Goal: Task Accomplishment & Management: Manage account settings

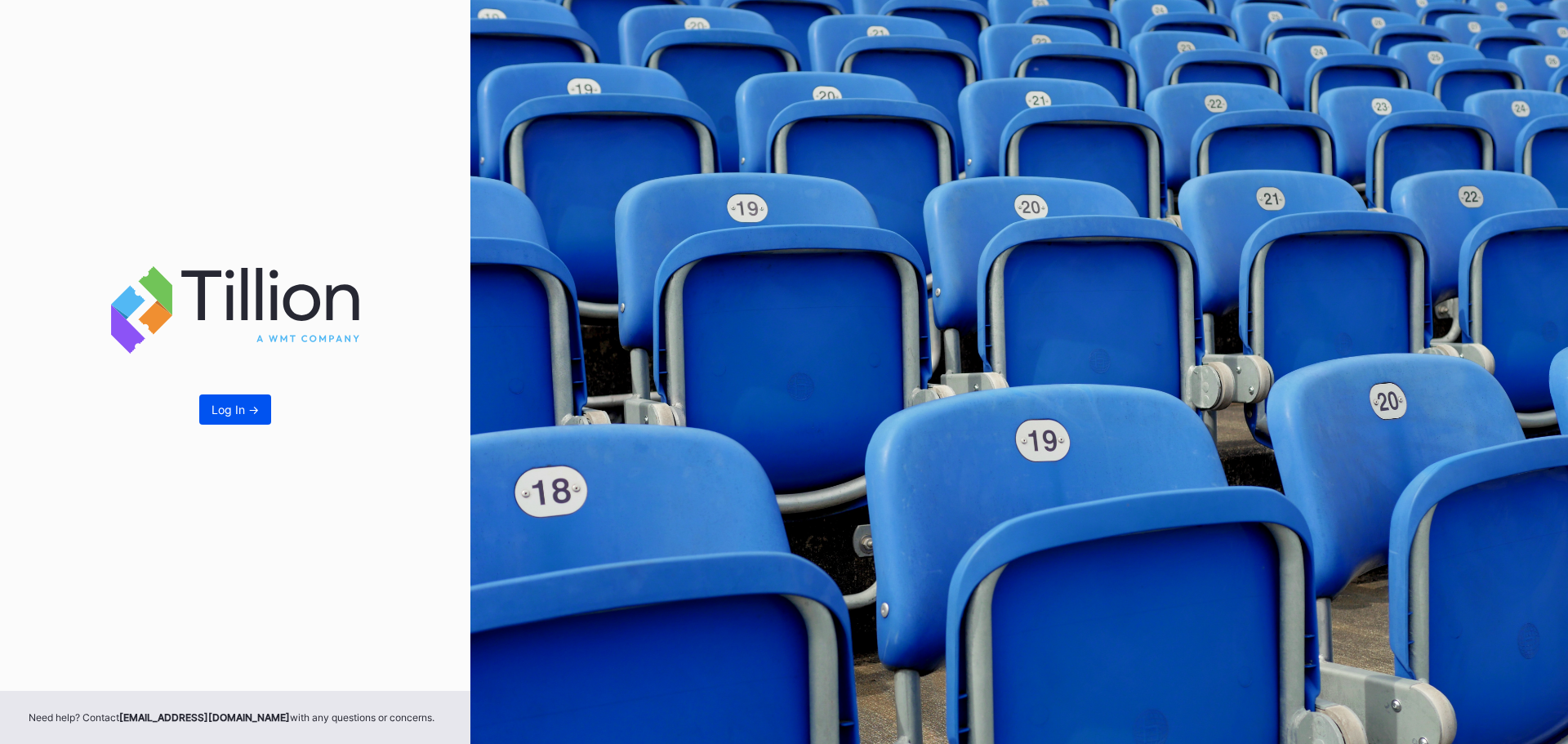
drag, startPoint x: 166, startPoint y: 396, endPoint x: 231, endPoint y: 396, distance: 65.0
click at [171, 395] on div "Log In ->" at bounding box center [235, 345] width 470 height 691
click at [231, 397] on button "Log In ->" at bounding box center [235, 409] width 72 height 30
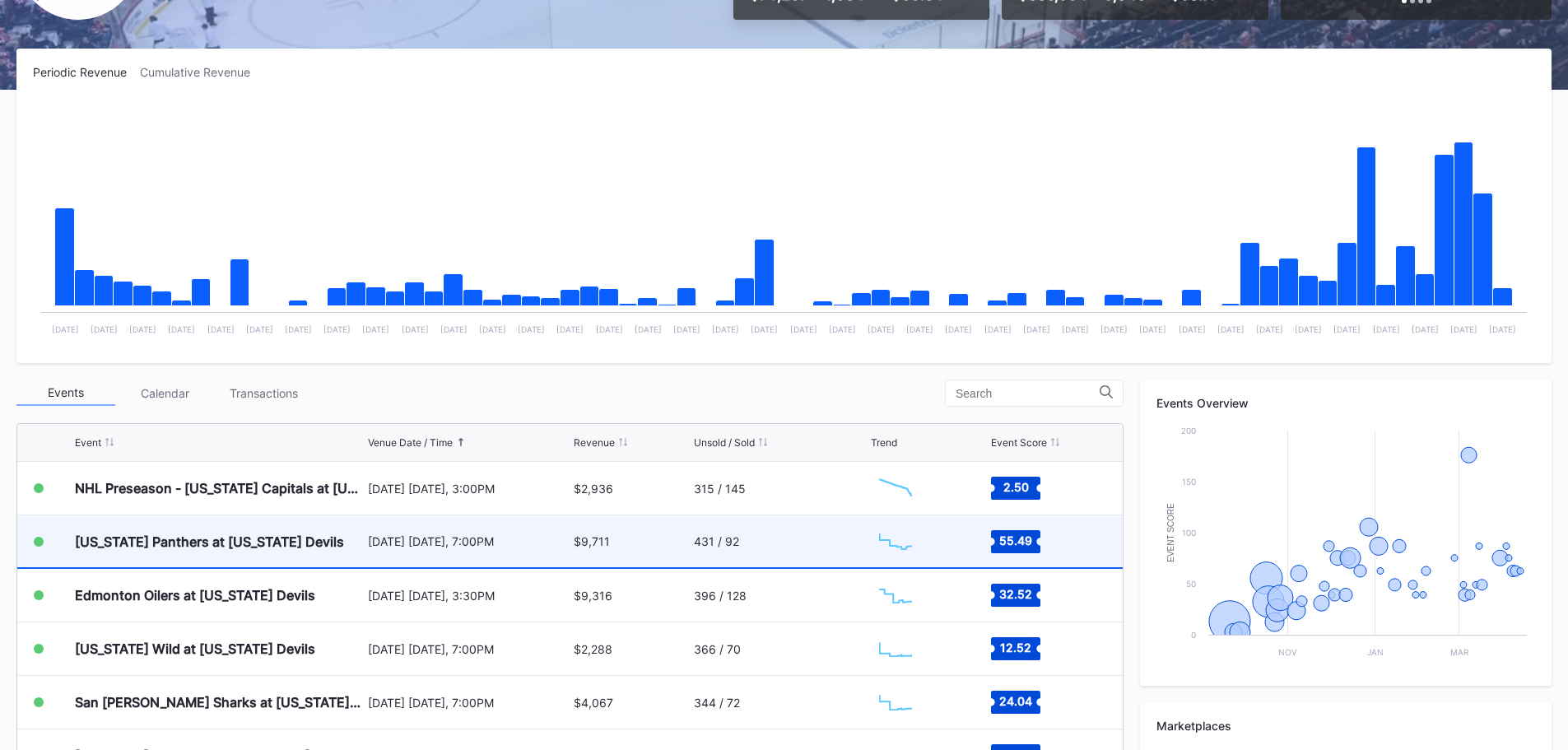
scroll to position [247, 0]
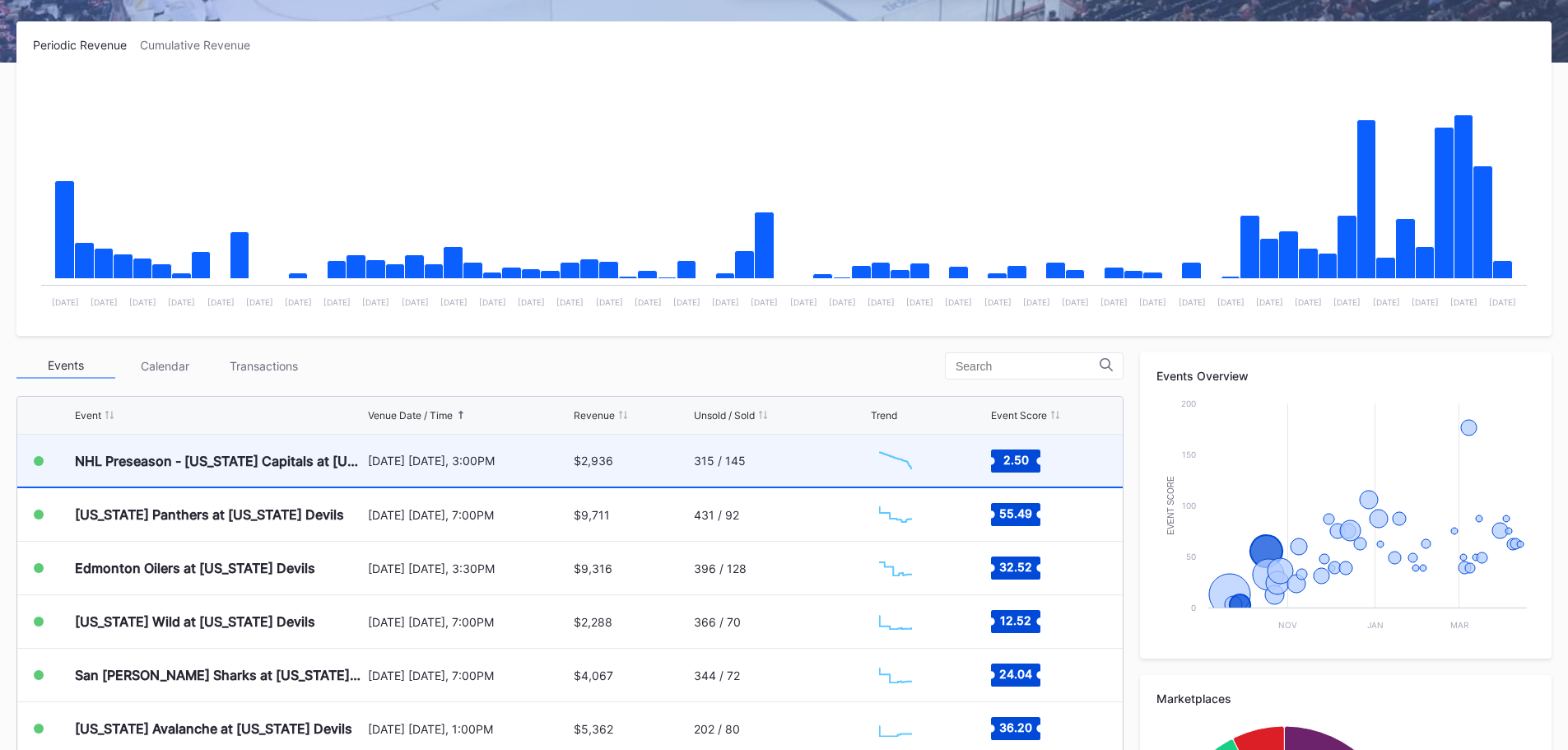
click at [473, 445] on div "[DATE] [DATE], 3:00PM" at bounding box center [469, 460] width 203 height 52
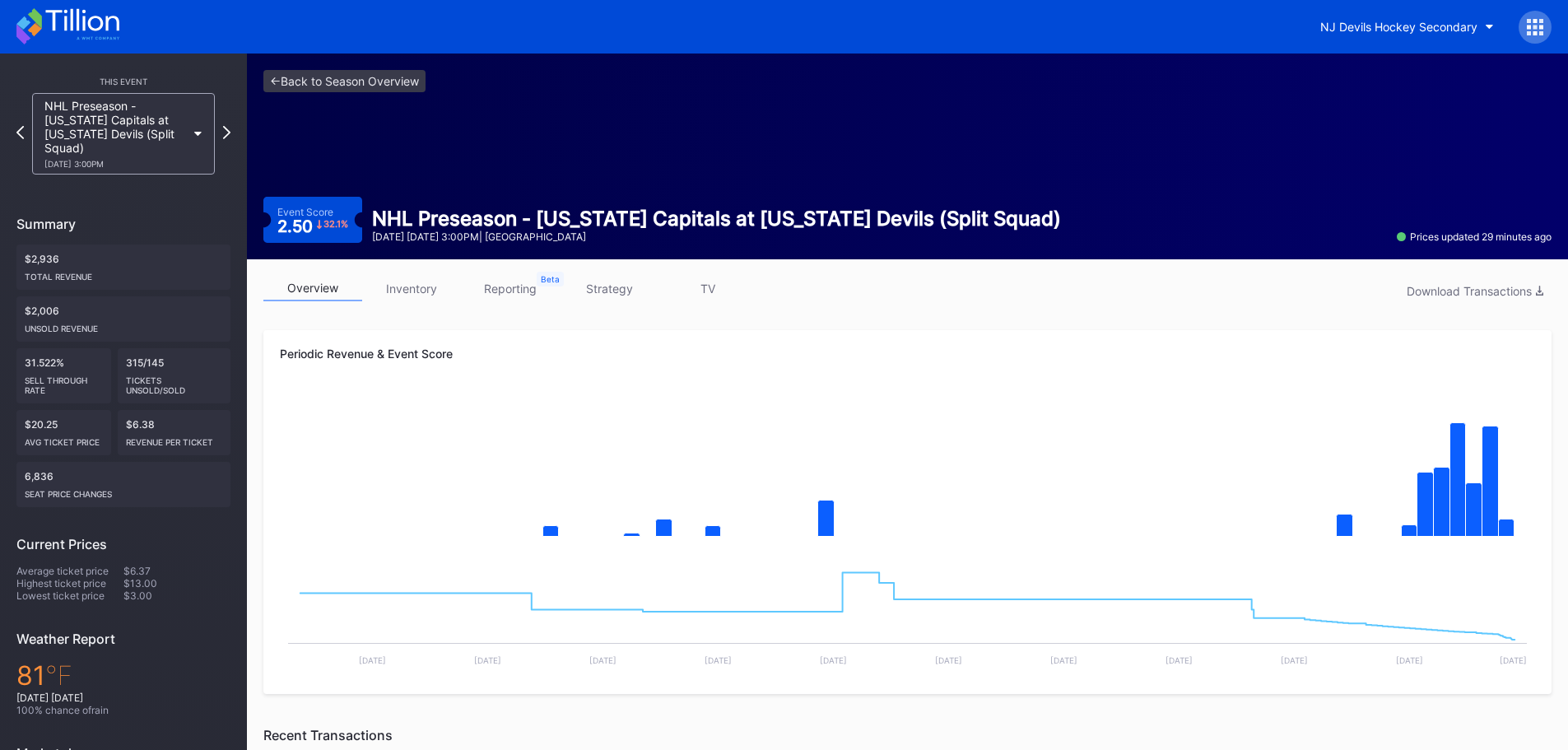
click at [416, 257] on div "<- Back to Season Overview Event Score 2.50 32.1 % NHL Preseason - [US_STATE] C…" at bounding box center [907, 156] width 1321 height 205
click at [416, 290] on link "inventory" at bounding box center [411, 288] width 99 height 25
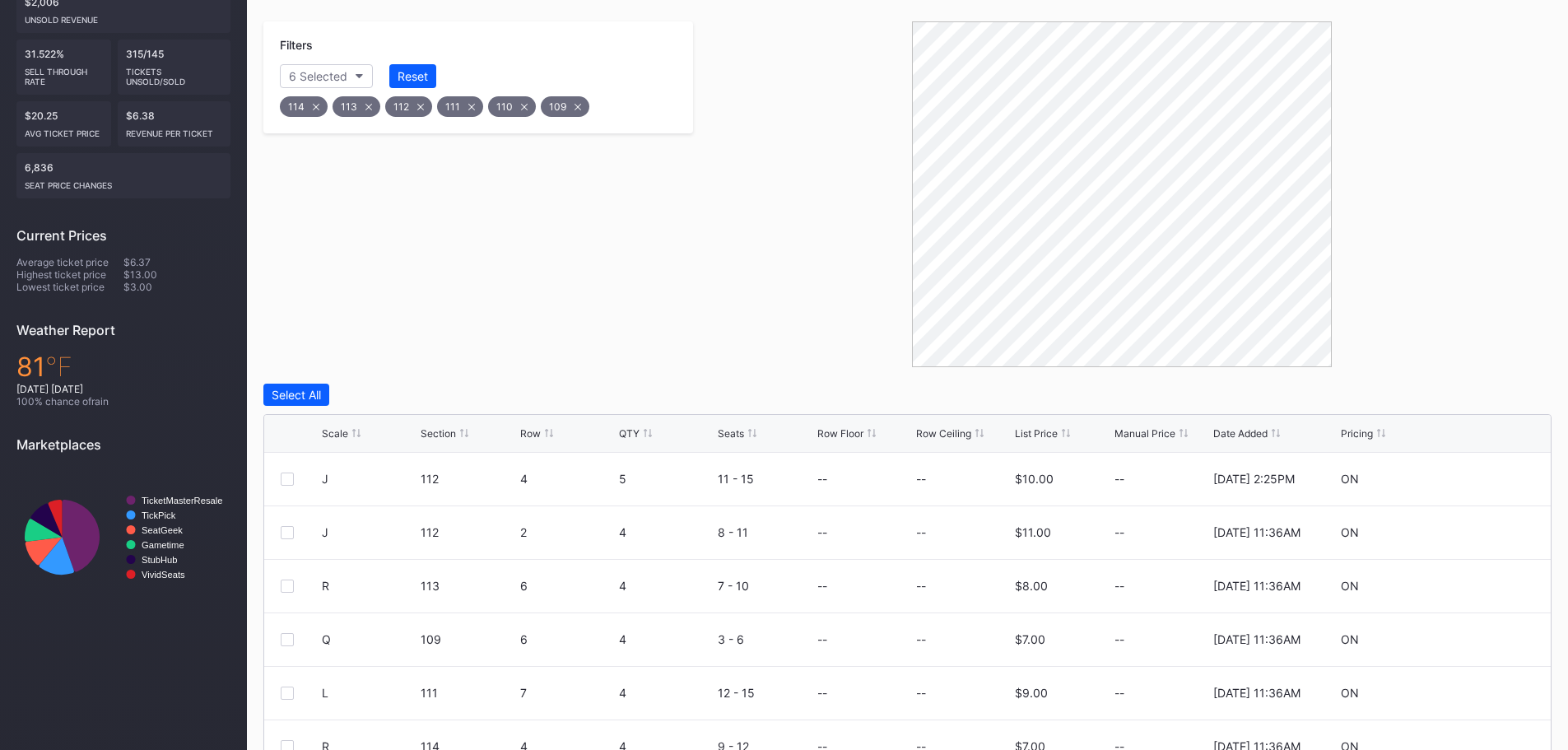
scroll to position [82, 0]
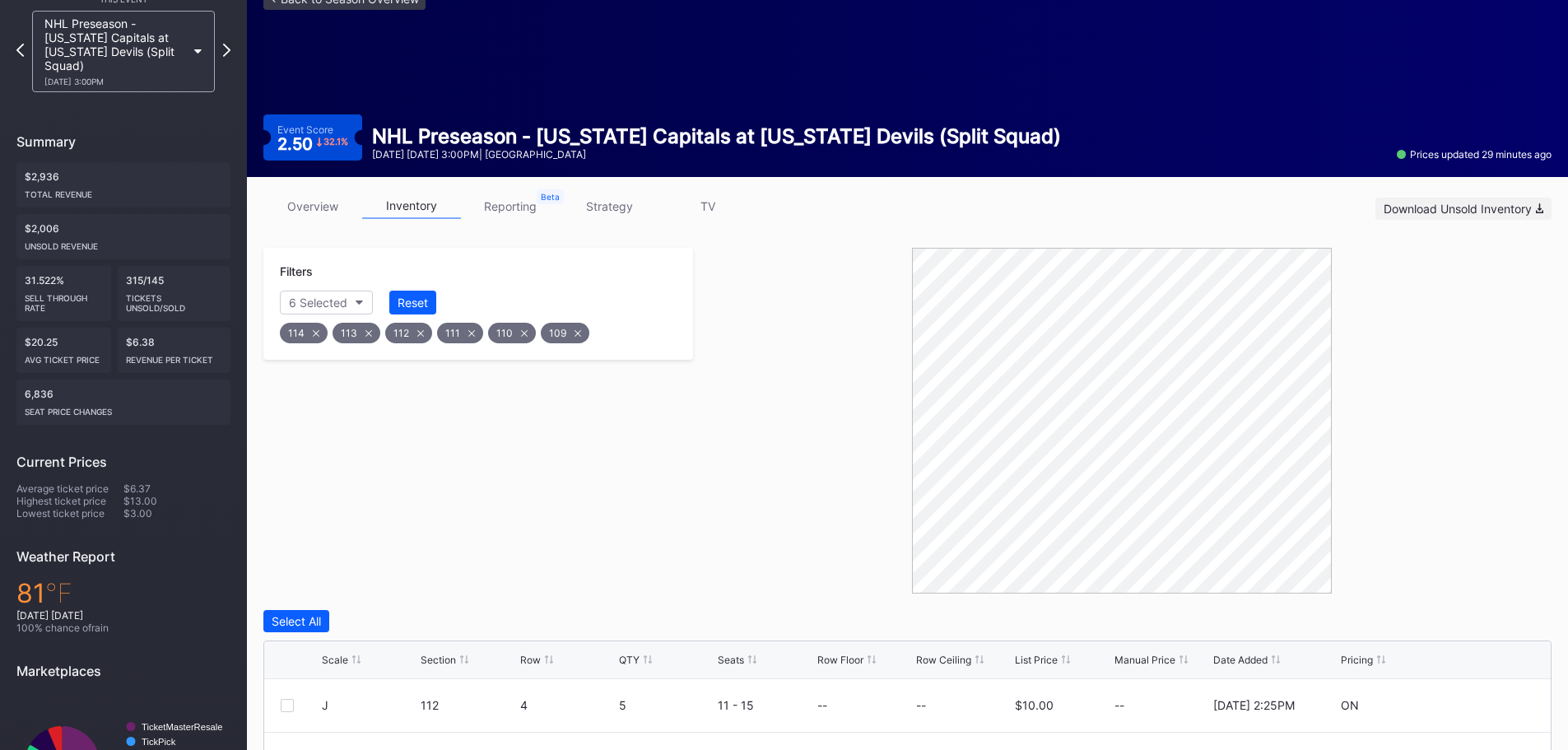
click at [1535, 209] on div "Download Unsold Inventory" at bounding box center [1463, 208] width 159 height 14
drag, startPoint x: 410, startPoint y: 303, endPoint x: 460, endPoint y: 298, distance: 50.2
click at [410, 303] on div "Reset" at bounding box center [413, 302] width 30 height 14
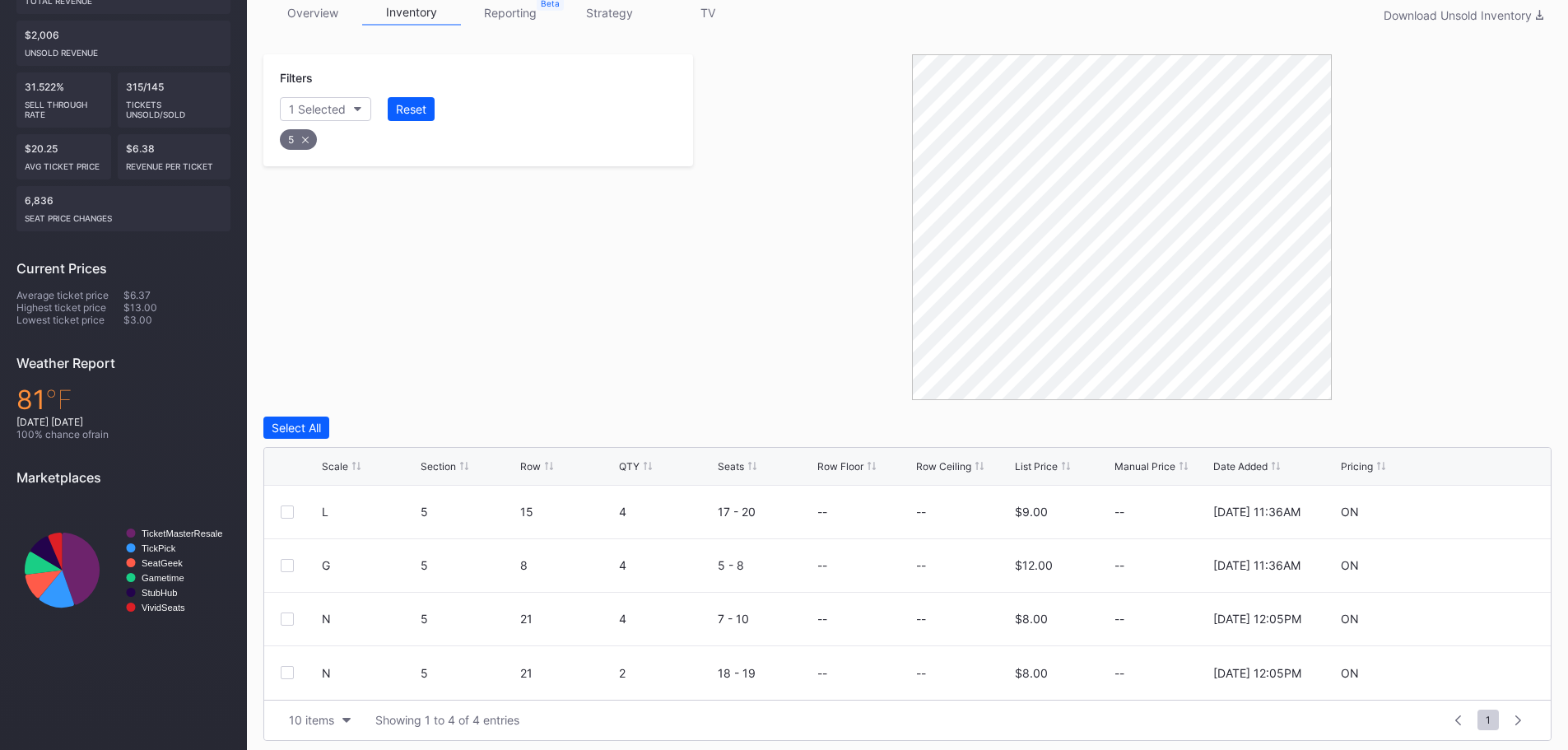
scroll to position [284, 0]
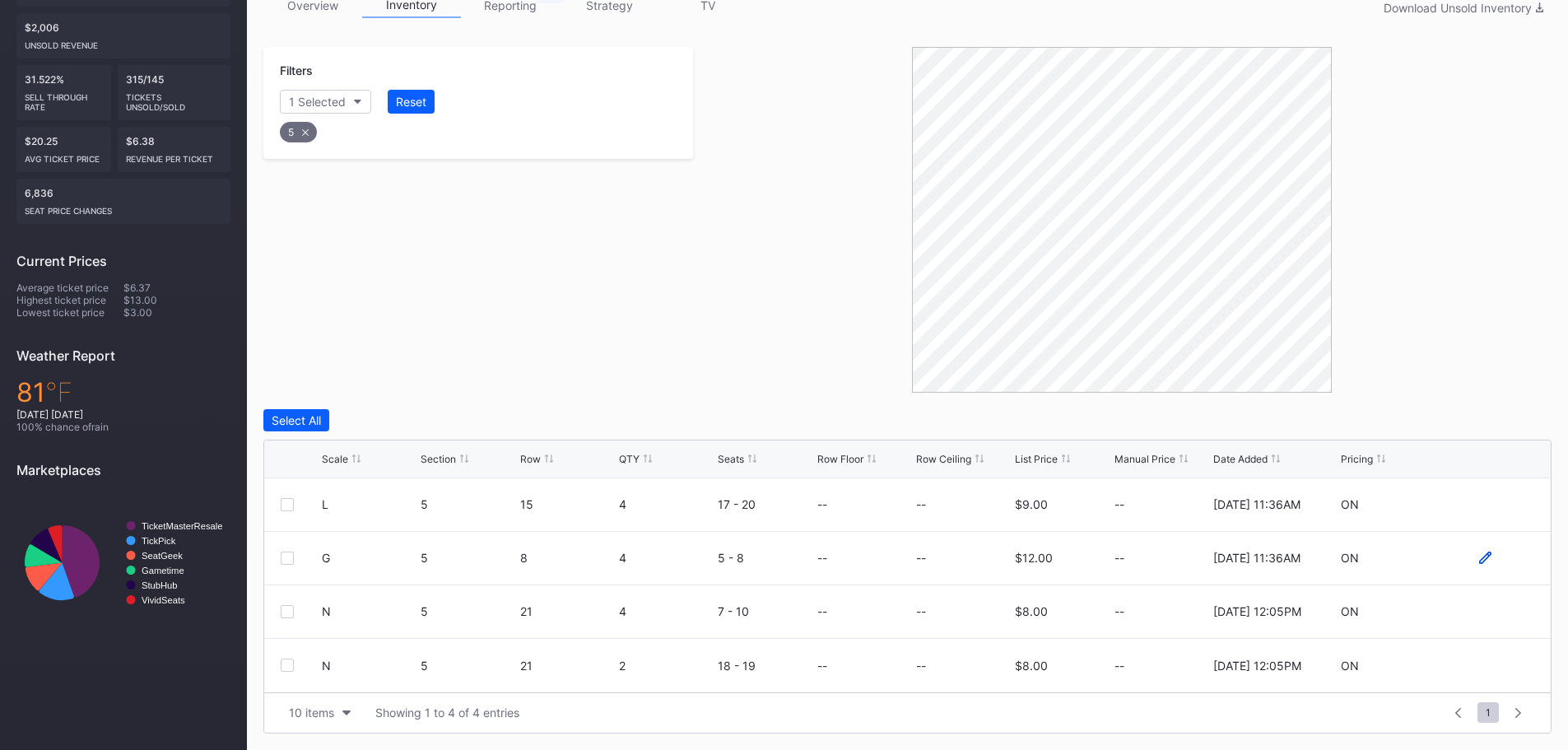
click at [1489, 554] on icon at bounding box center [1485, 557] width 12 height 12
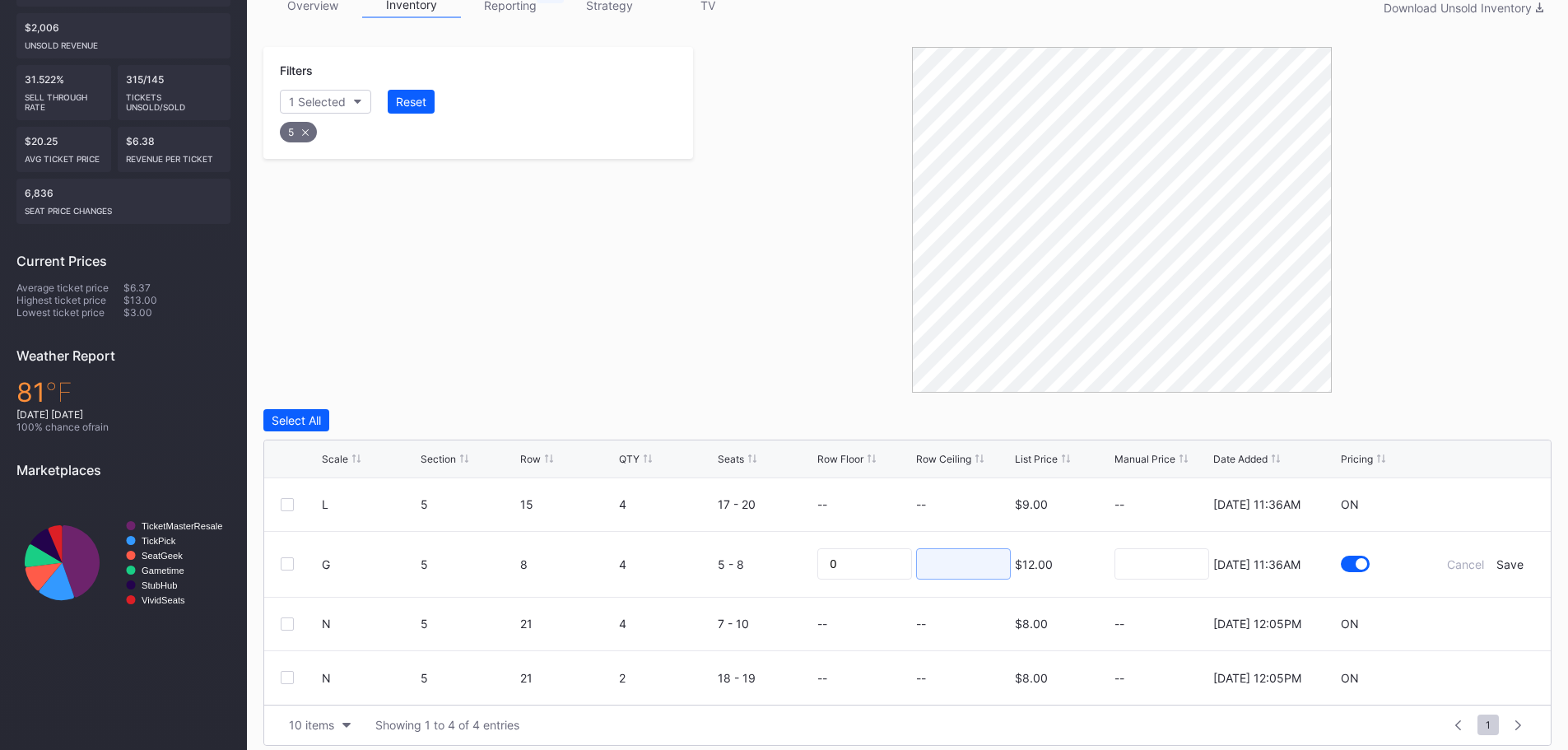
click at [941, 561] on input at bounding box center [963, 563] width 94 height 31
type input "10"
click at [834, 570] on input "0" at bounding box center [865, 563] width 94 height 31
click at [1003, 578] on input "10" at bounding box center [963, 563] width 94 height 31
click at [1508, 567] on div "Save" at bounding box center [1510, 563] width 27 height 14
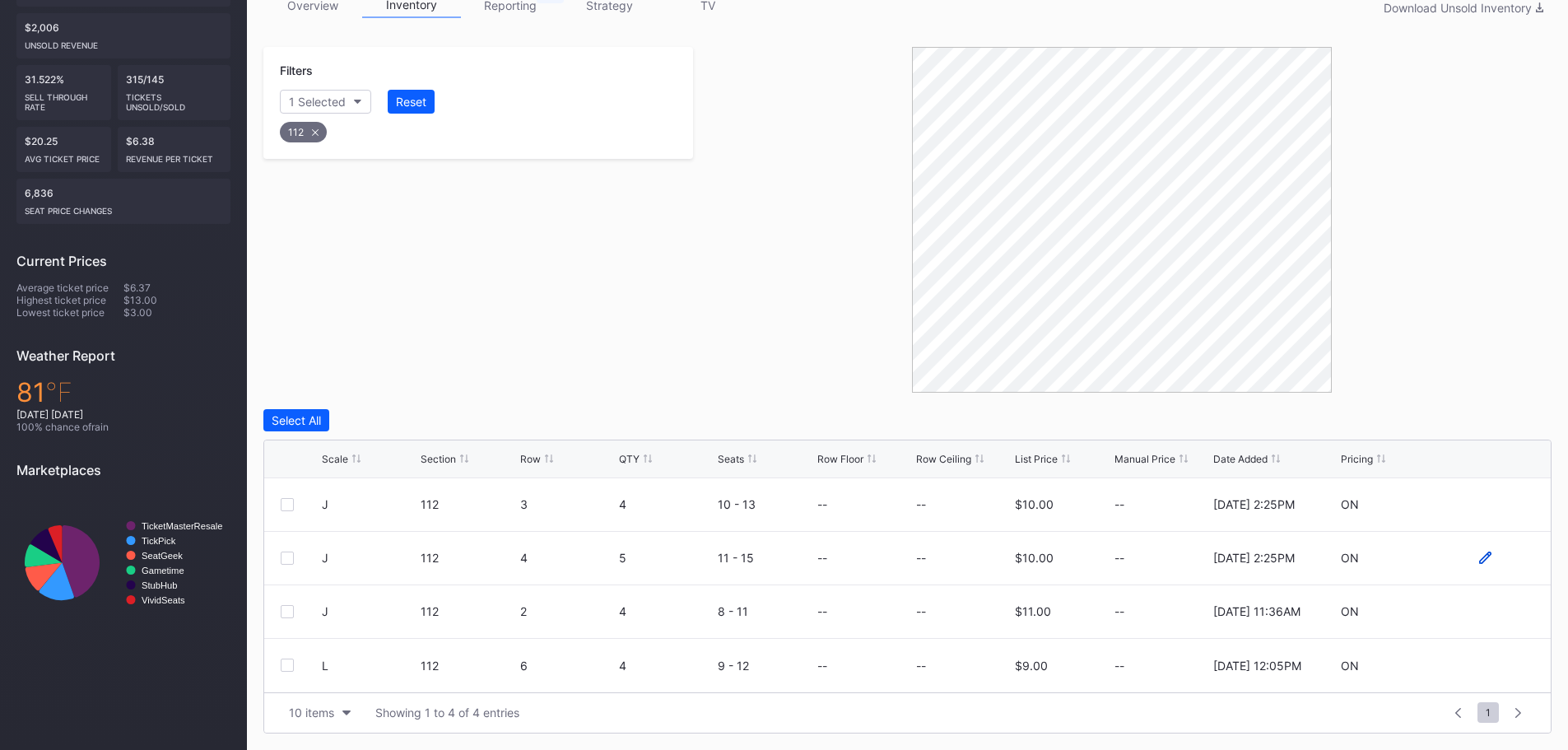
click at [1481, 563] on icon at bounding box center [1485, 557] width 12 height 12
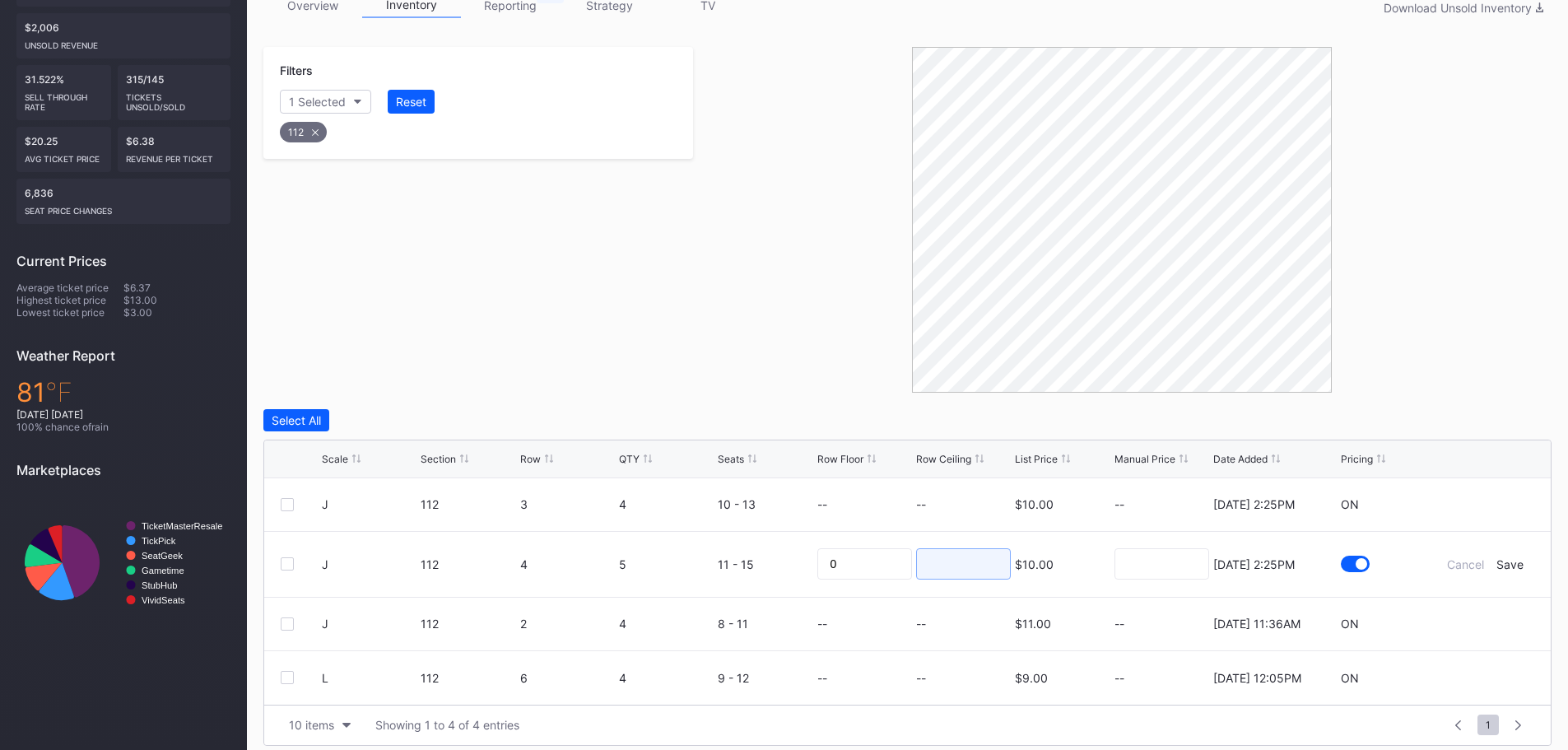
click at [956, 576] on input at bounding box center [963, 563] width 94 height 31
type input "8"
click at [1528, 570] on div "Cancel Save" at bounding box center [1485, 563] width 99 height 14
click at [1518, 564] on div "Save" at bounding box center [1510, 563] width 27 height 14
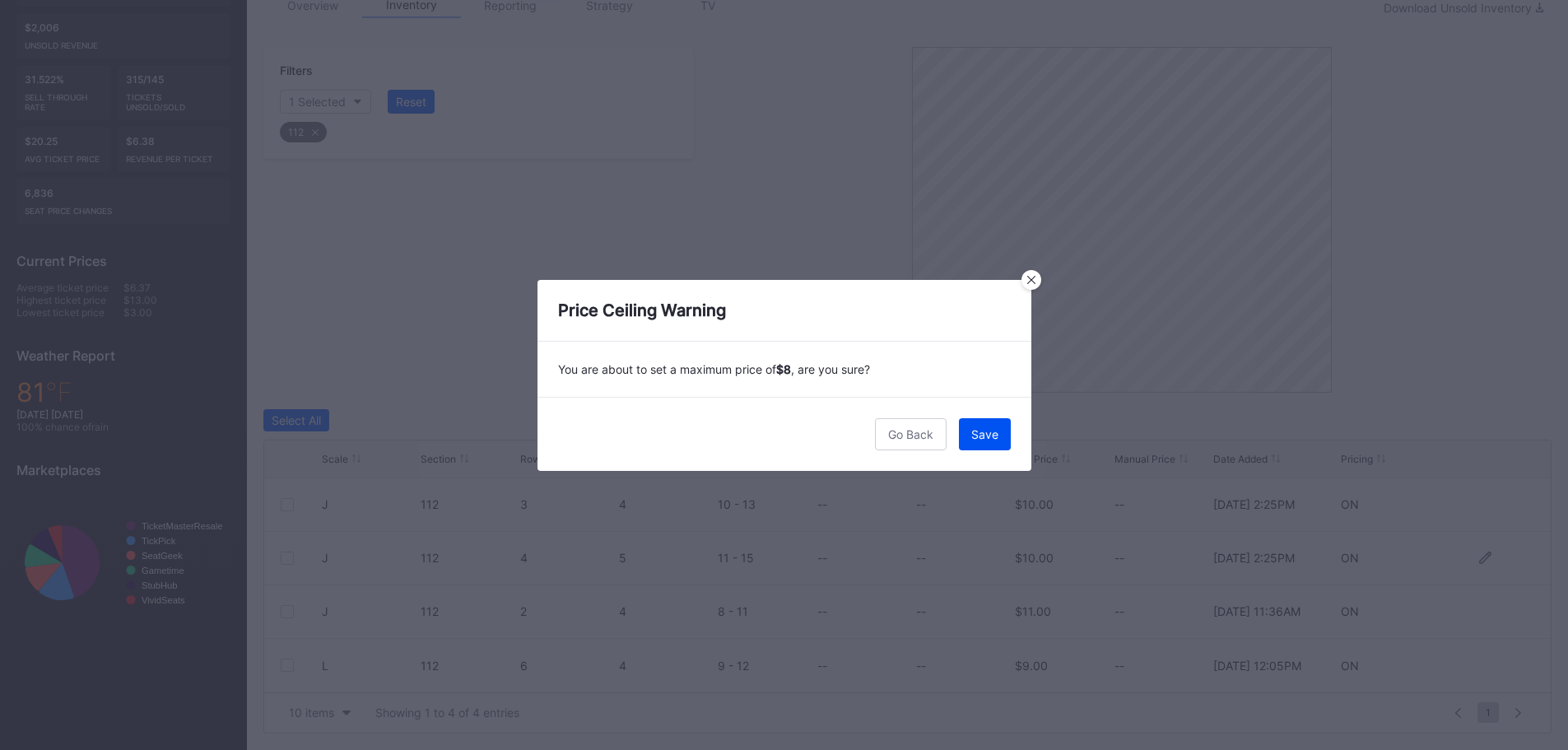
click at [976, 436] on div "Save" at bounding box center [985, 433] width 27 height 14
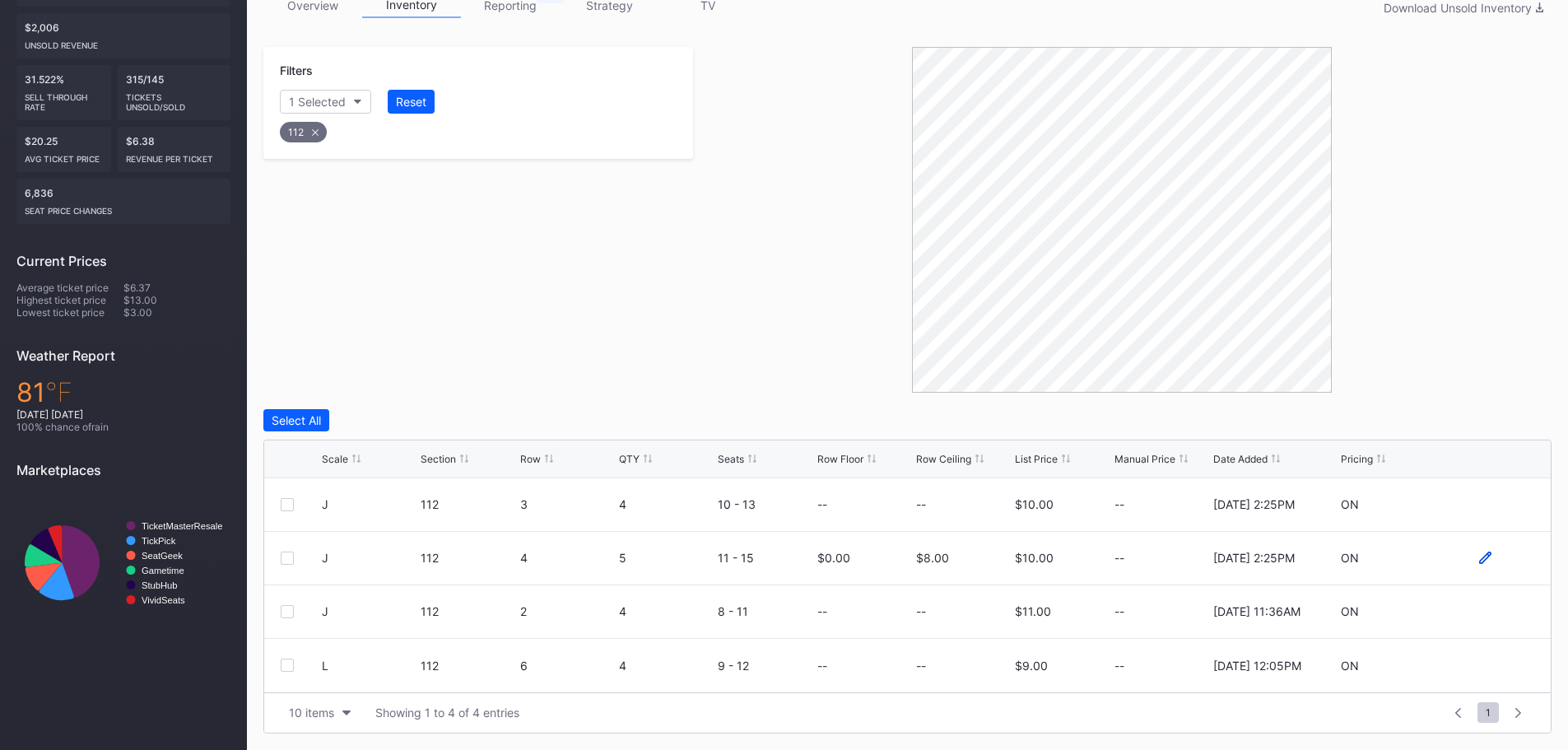
click at [1480, 559] on icon at bounding box center [1485, 557] width 12 height 12
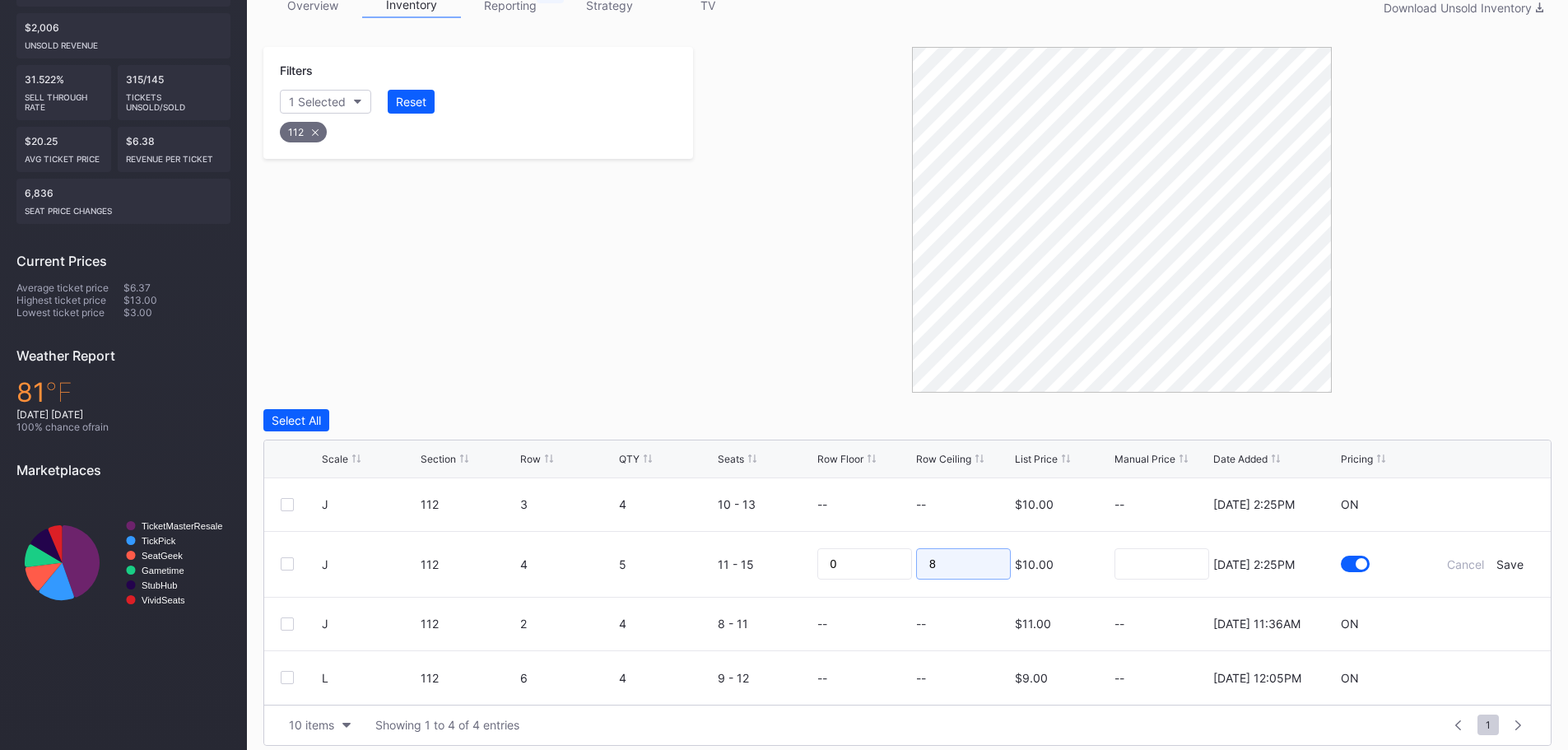
drag, startPoint x: 970, startPoint y: 563, endPoint x: 855, endPoint y: 557, distance: 115.2
click at [855, 557] on form "J 112 4 5 11 - 15 0 8 $10.00 [DATE] 2:25PM Cancel Save" at bounding box center [928, 563] width 1213 height 65
click at [1350, 563] on div at bounding box center [1355, 563] width 29 height 16
click at [943, 574] on input "8" at bounding box center [963, 563] width 94 height 31
drag, startPoint x: 918, startPoint y: 570, endPoint x: 892, endPoint y: 570, distance: 26.0
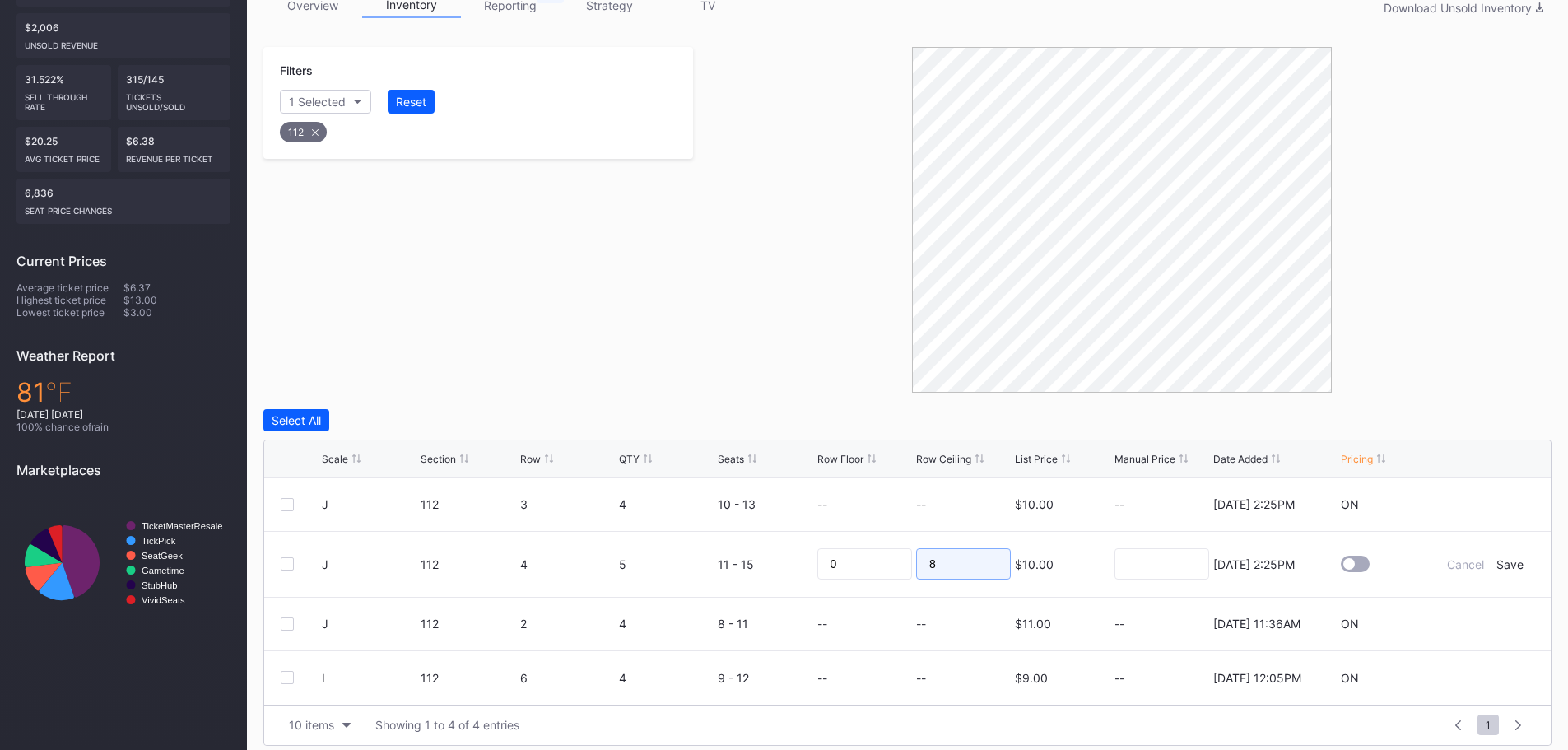
click at [892, 570] on form "J 112 4 5 11 - 15 0 8 $10.00 [DATE] 2:25PM Cancel Save" at bounding box center [928, 563] width 1213 height 65
click at [1529, 568] on div "Cancel Save" at bounding box center [1485, 563] width 99 height 14
click at [1511, 566] on div "Save" at bounding box center [1510, 563] width 27 height 14
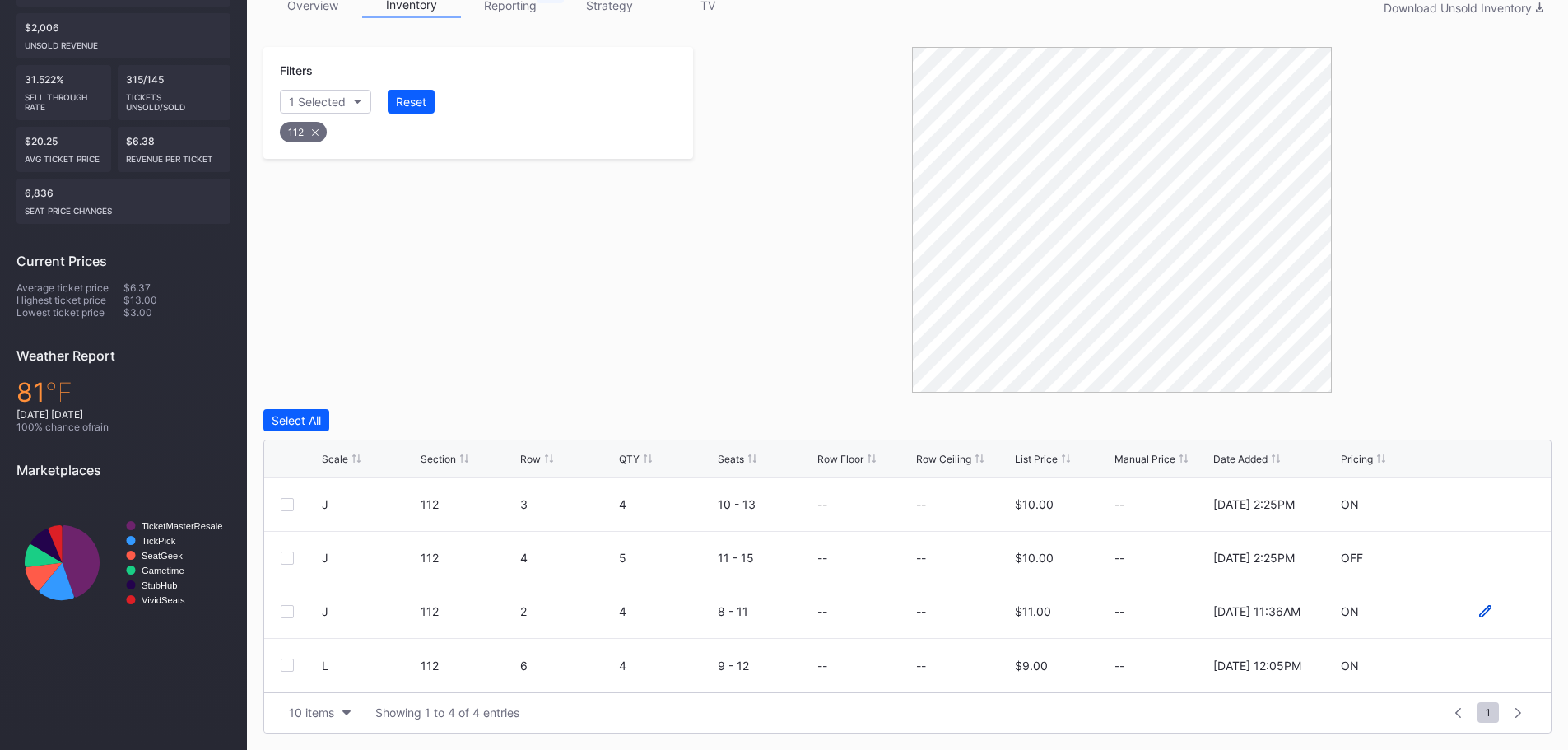
click at [1489, 615] on icon at bounding box center [1485, 611] width 12 height 12
click at [955, 623] on input at bounding box center [963, 617] width 94 height 31
click at [1512, 617] on div "Save" at bounding box center [1510, 617] width 27 height 14
click at [1493, 611] on div at bounding box center [1485, 611] width 99 height 12
click at [1479, 610] on icon at bounding box center [1485, 611] width 12 height 12
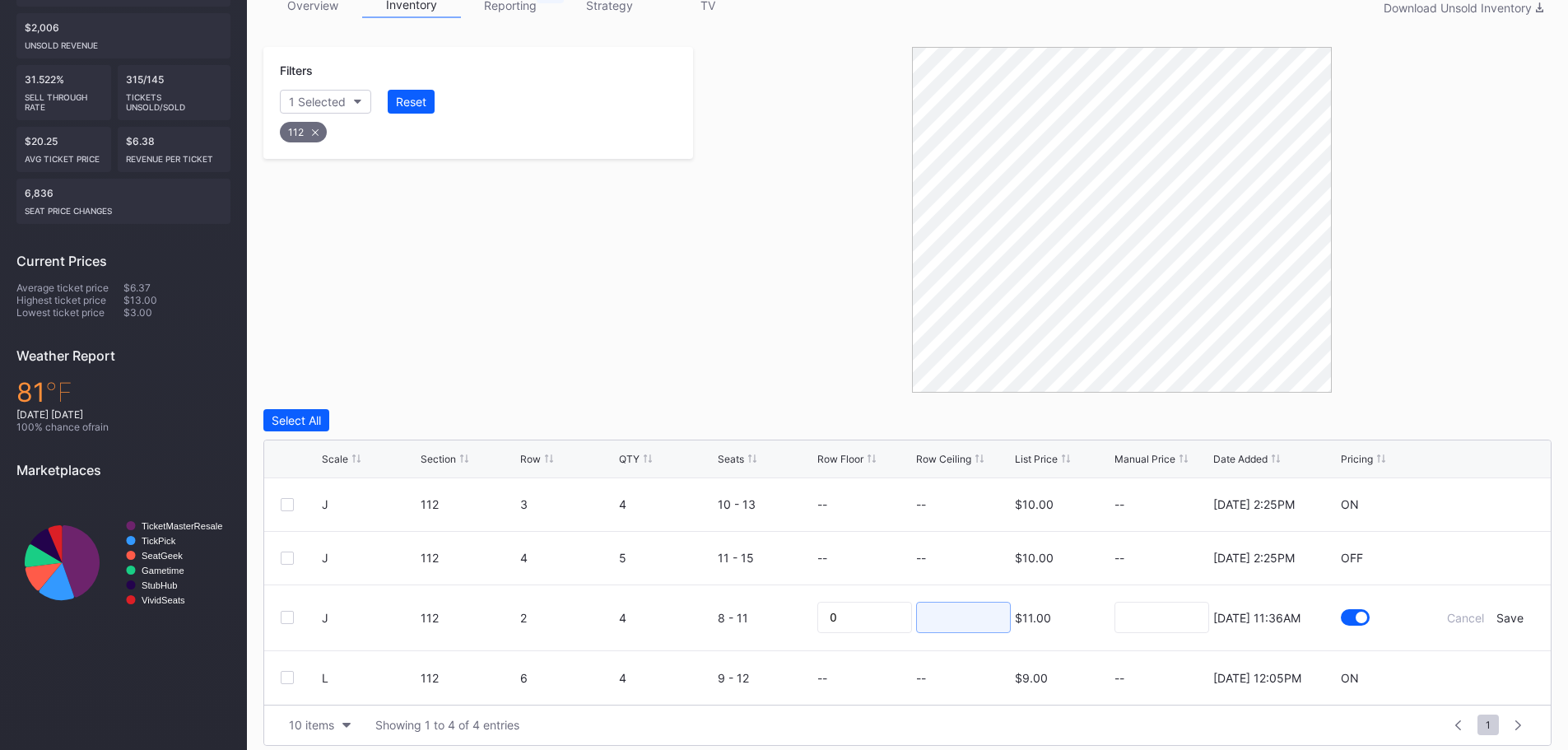
click at [959, 611] on input at bounding box center [963, 617] width 94 height 31
click at [1454, 154] on div at bounding box center [1122, 220] width 858 height 346
click at [970, 632] on input "10" at bounding box center [963, 617] width 94 height 31
drag, startPoint x: 984, startPoint y: 612, endPoint x: 856, endPoint y: 611, distance: 128.0
click at [856, 611] on form "J 112 2 4 8 - 11 0 10 $11.00 [DATE] 11:36AM Cancel Save" at bounding box center [928, 617] width 1213 height 65
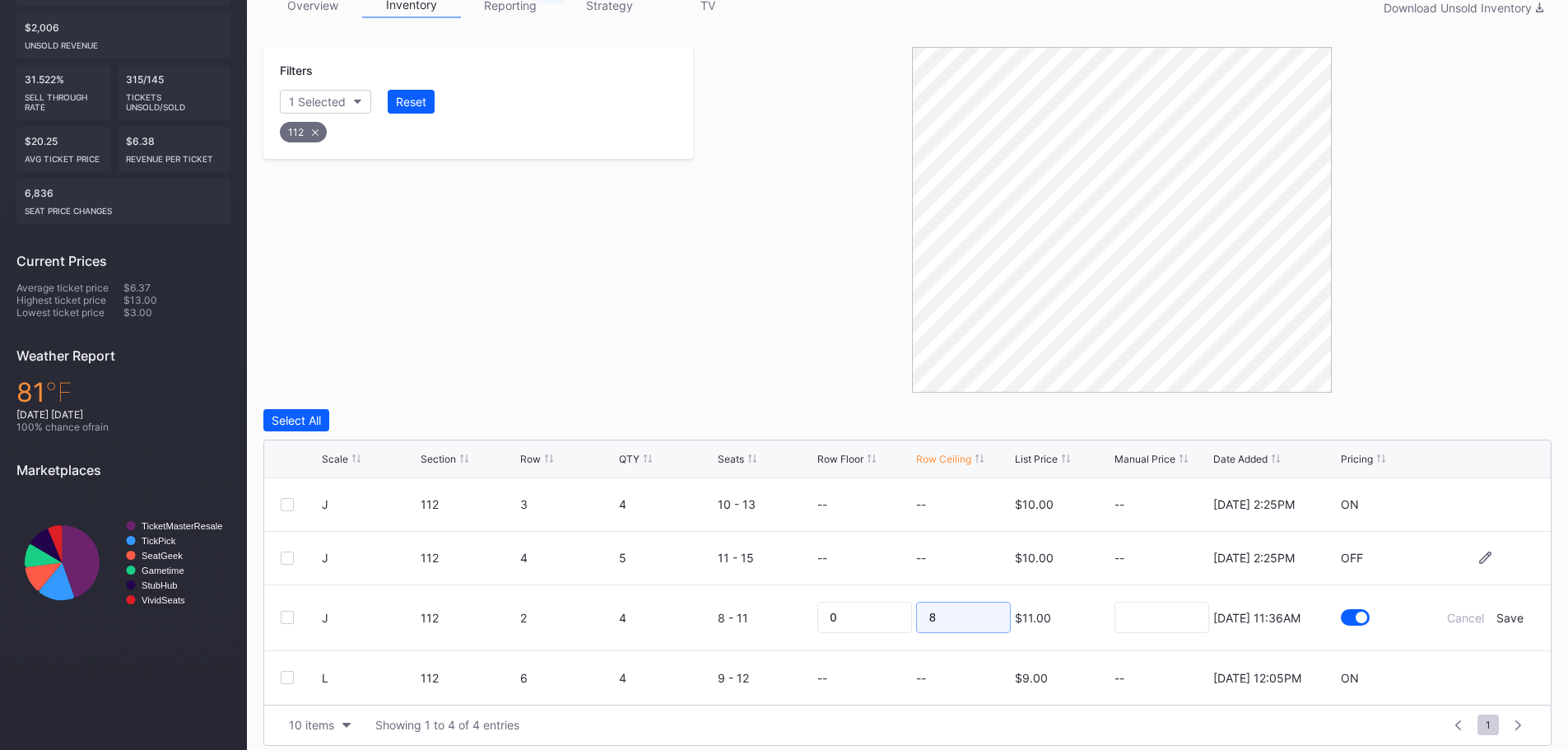
type input "8"
drag, startPoint x: 958, startPoint y: 623, endPoint x: 897, endPoint y: 623, distance: 61.0
click at [897, 623] on form "J 112 2 4 8 - 11 0 8 $11.00 [DATE] 11:36AM Cancel Save" at bounding box center [928, 617] width 1213 height 65
click at [1453, 284] on div at bounding box center [1122, 220] width 858 height 346
click at [929, 611] on input at bounding box center [963, 617] width 94 height 31
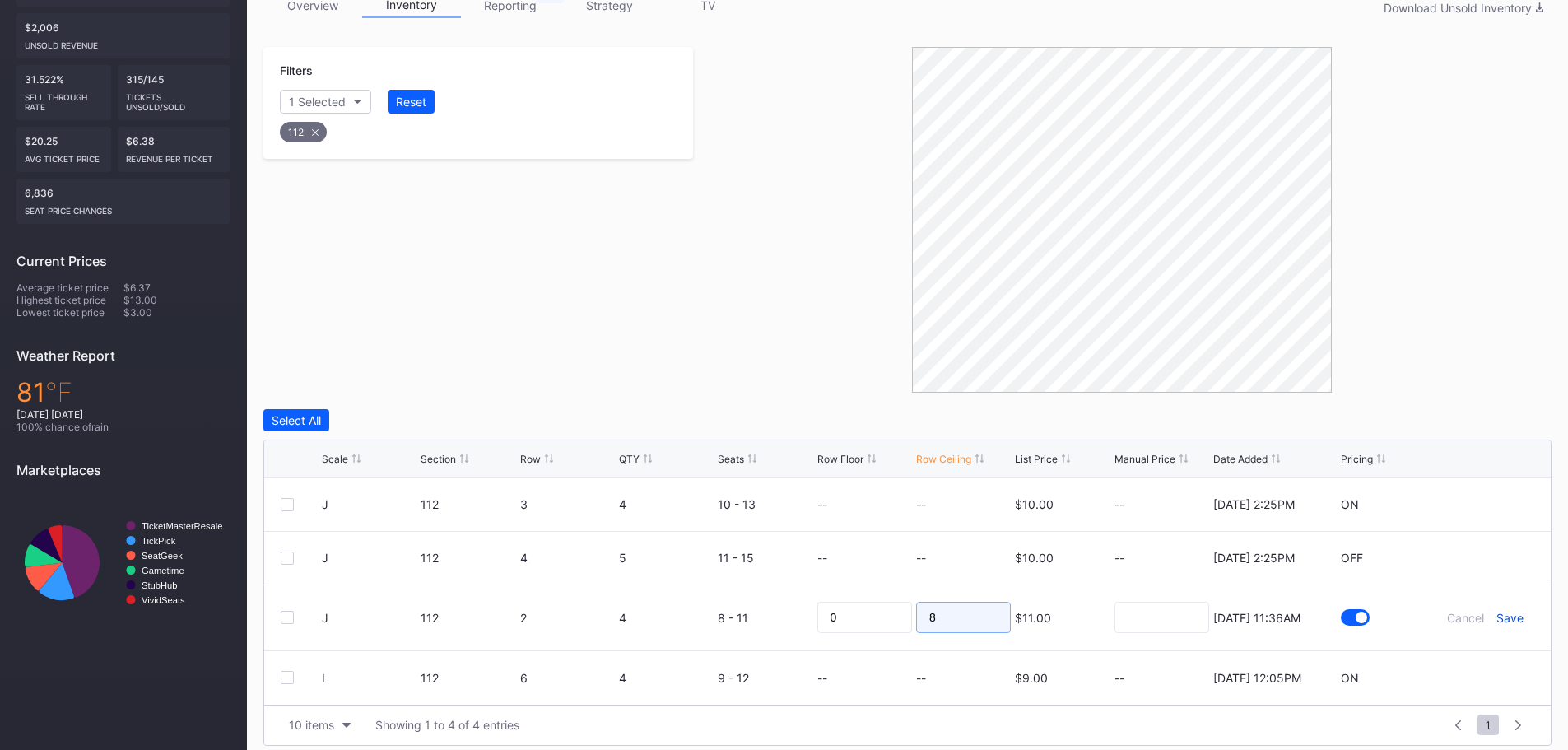
type input "8"
click at [1508, 620] on div "Save" at bounding box center [1510, 617] width 27 height 14
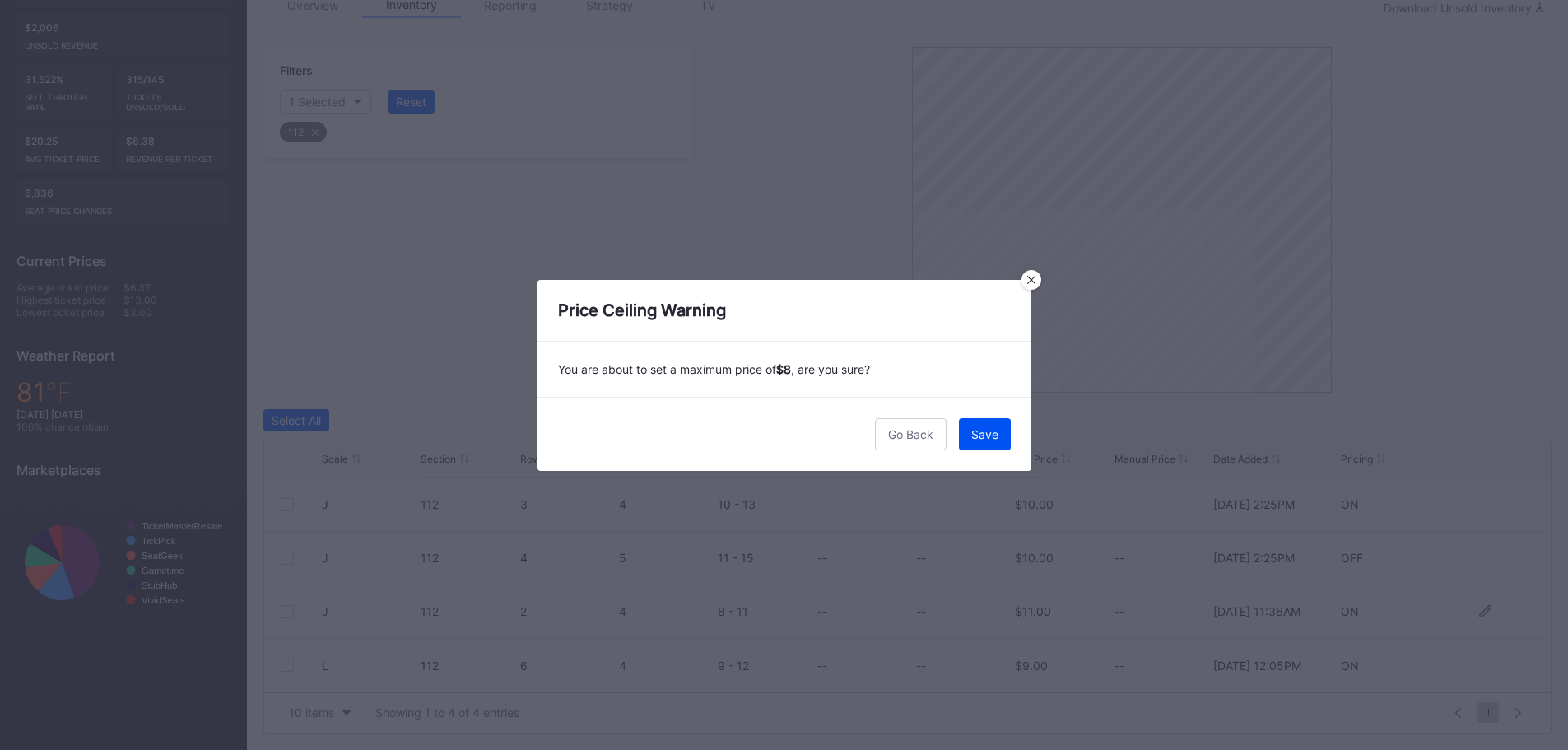
click at [990, 429] on div "Save" at bounding box center [985, 433] width 27 height 14
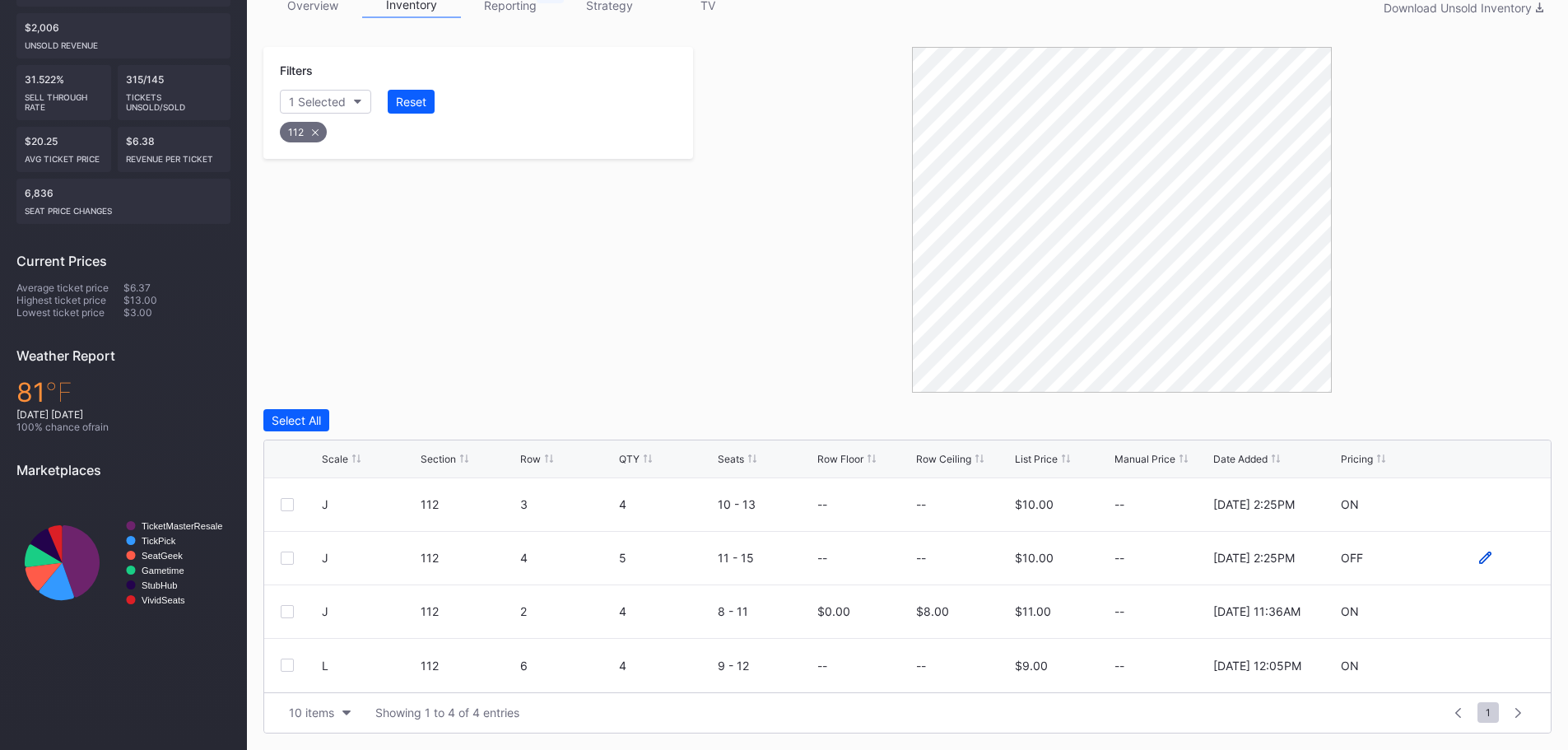
click at [1482, 559] on icon at bounding box center [1485, 557] width 12 height 12
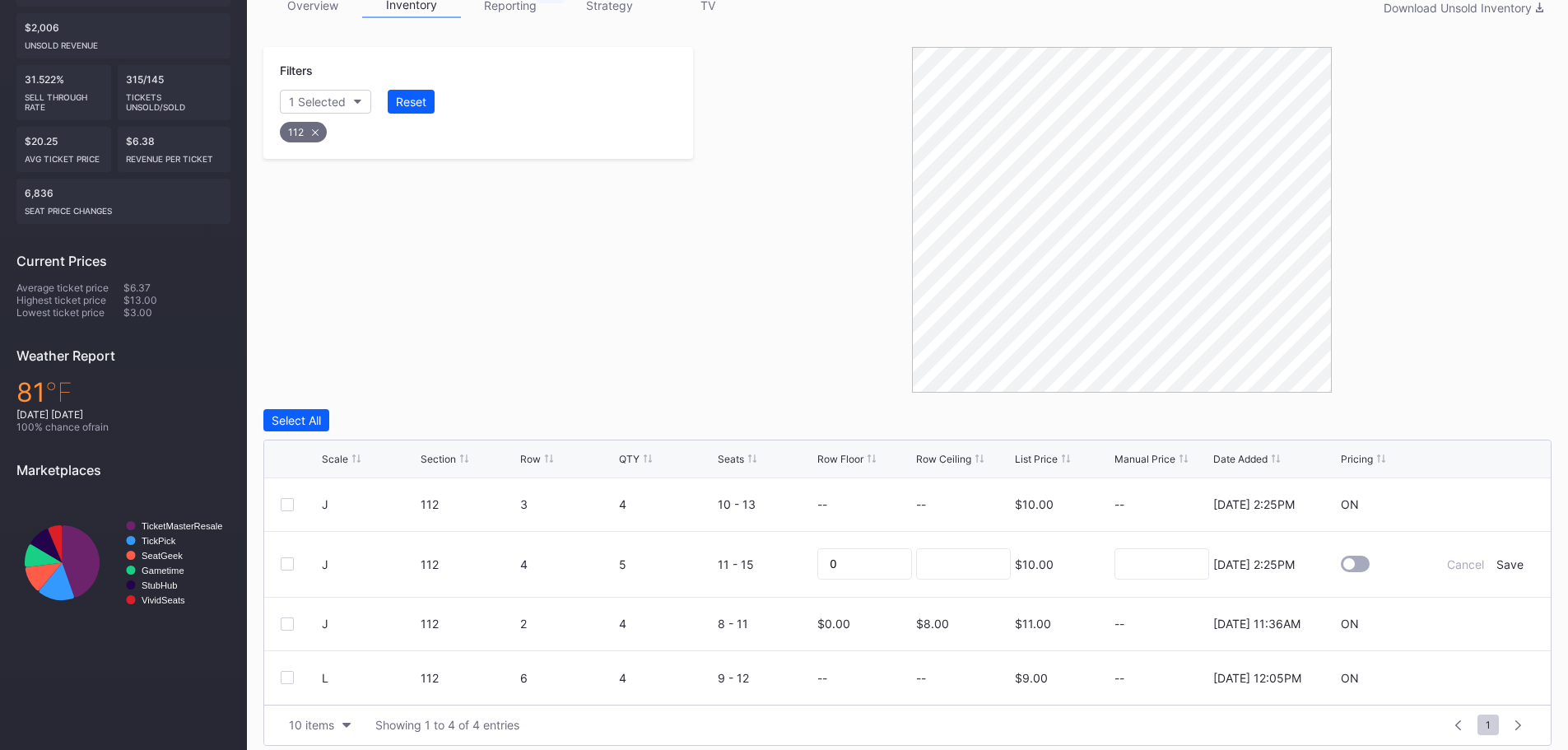
click at [1427, 295] on div at bounding box center [1122, 220] width 858 height 346
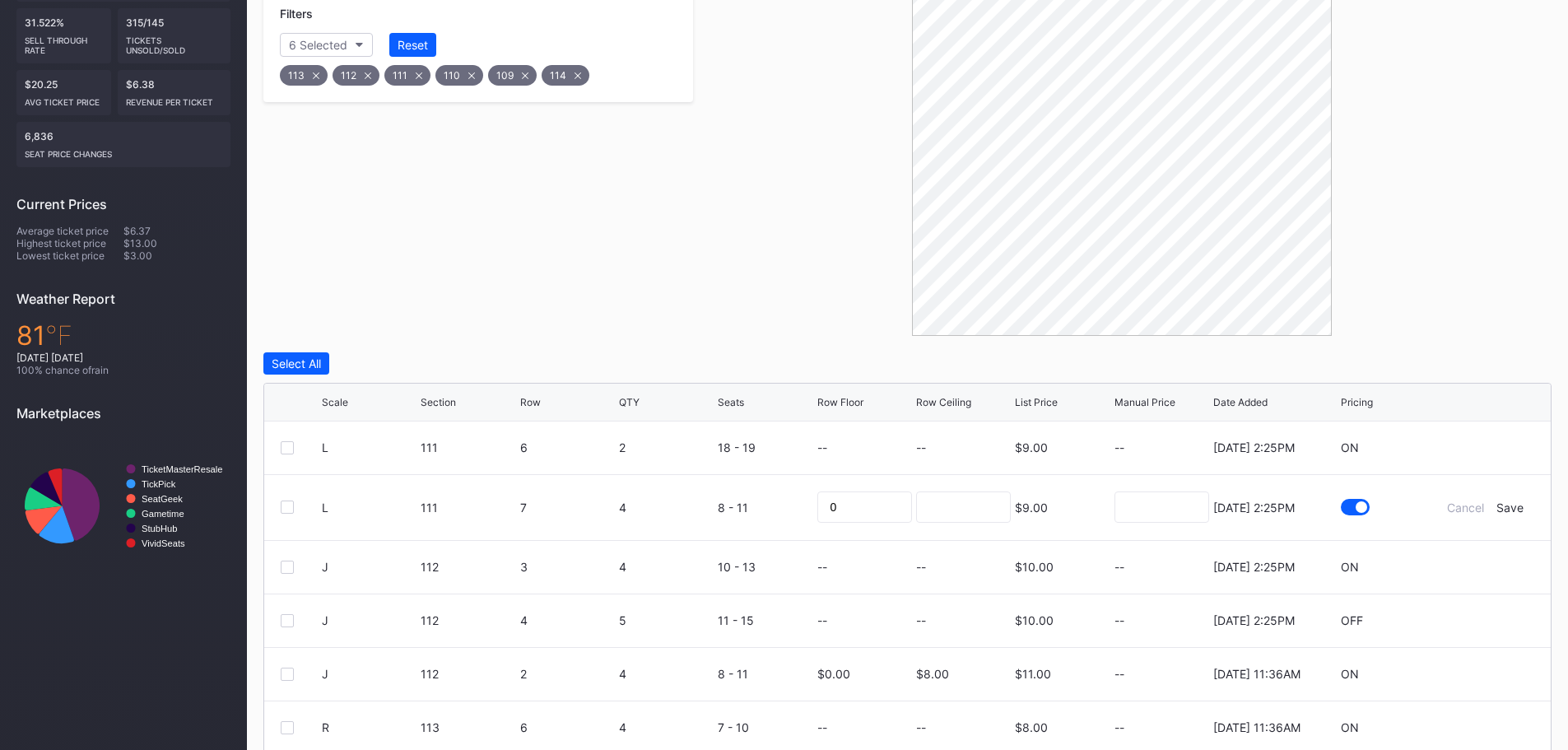
scroll to position [197, 0]
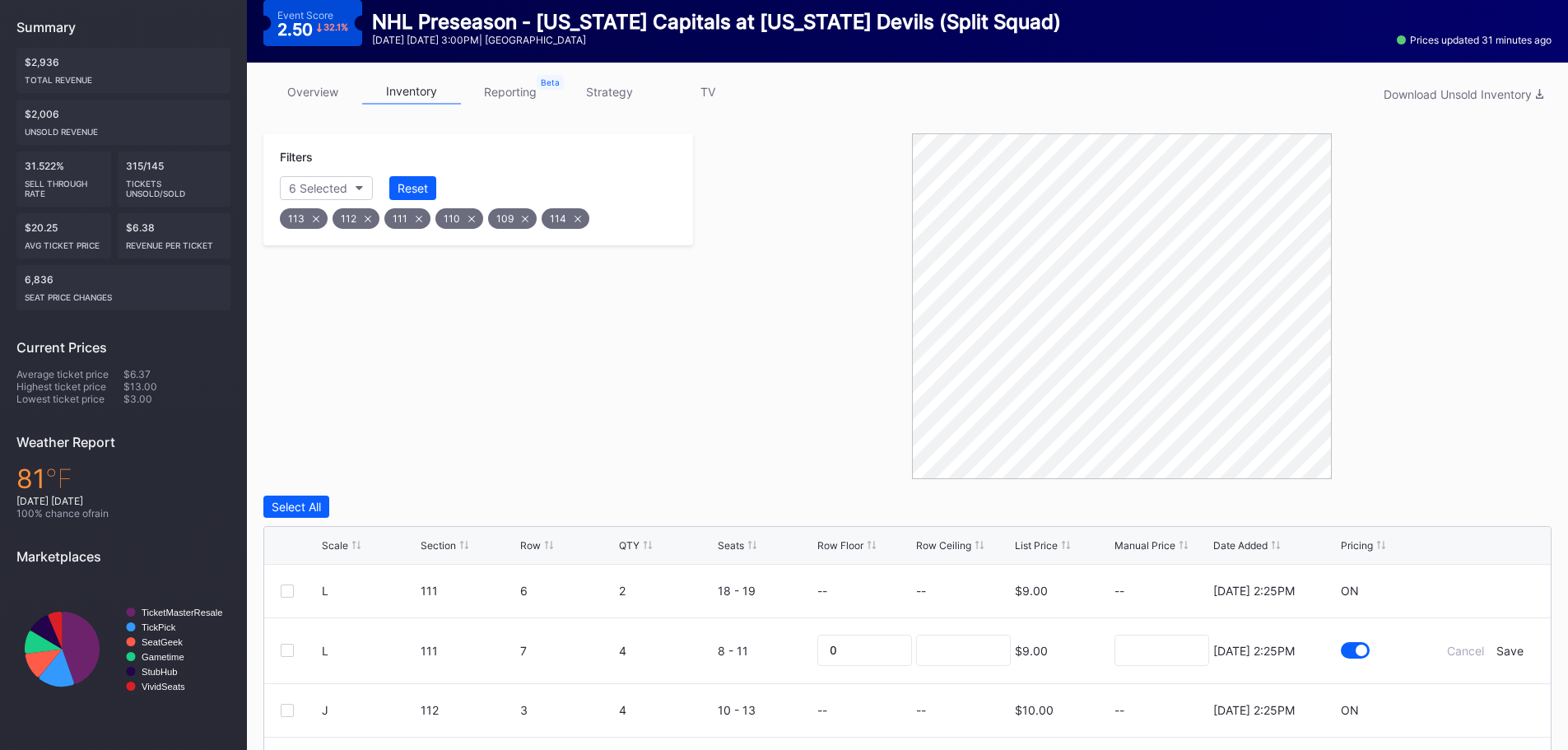
click at [540, 544] on div "Row" at bounding box center [567, 545] width 94 height 12
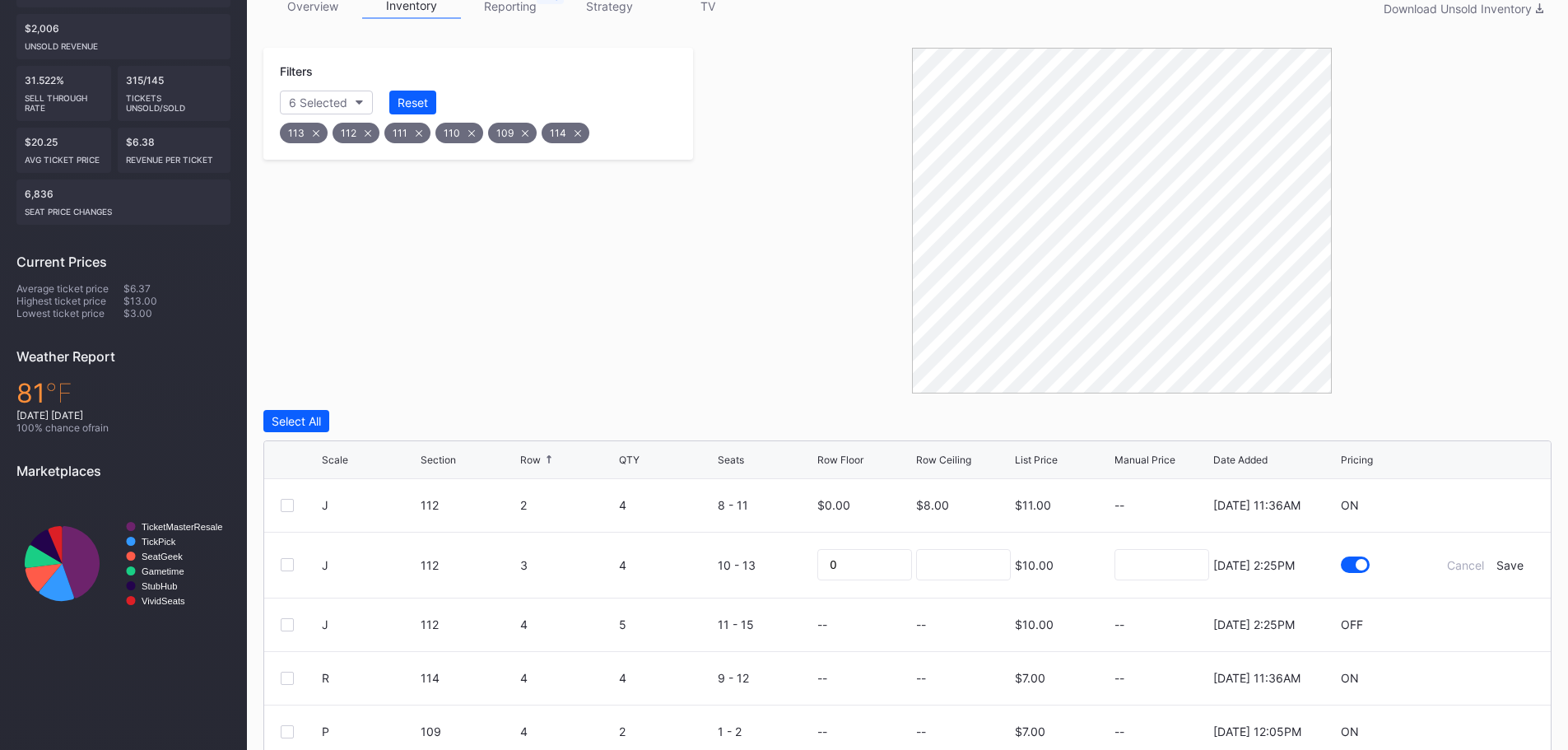
scroll to position [444, 0]
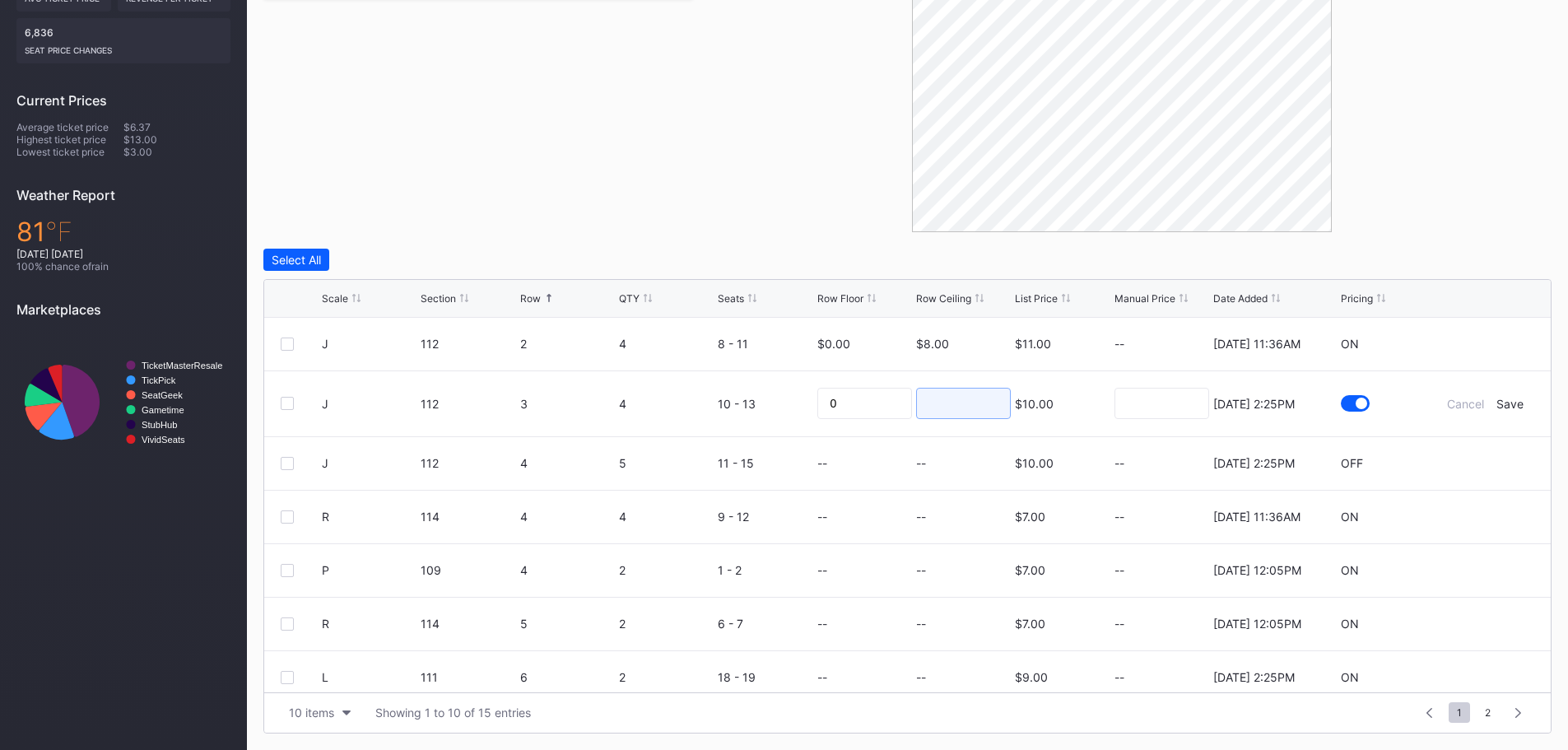
click at [979, 402] on input at bounding box center [963, 403] width 94 height 31
type input "8"
click at [1513, 400] on div "Cancel Save" at bounding box center [1485, 403] width 99 height 14
click at [1509, 404] on div "Save" at bounding box center [1510, 403] width 27 height 14
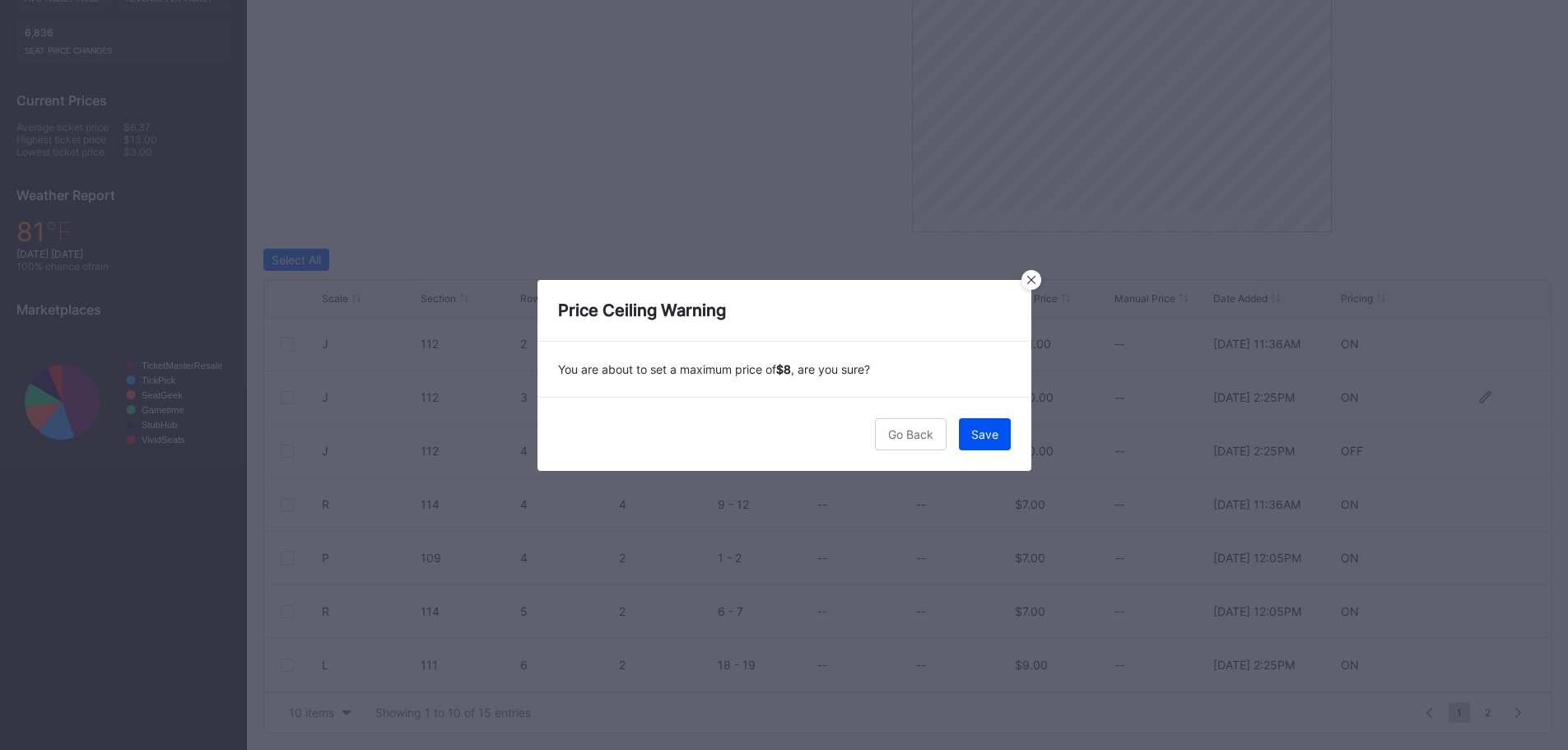
click at [989, 433] on div "Save" at bounding box center [985, 433] width 27 height 14
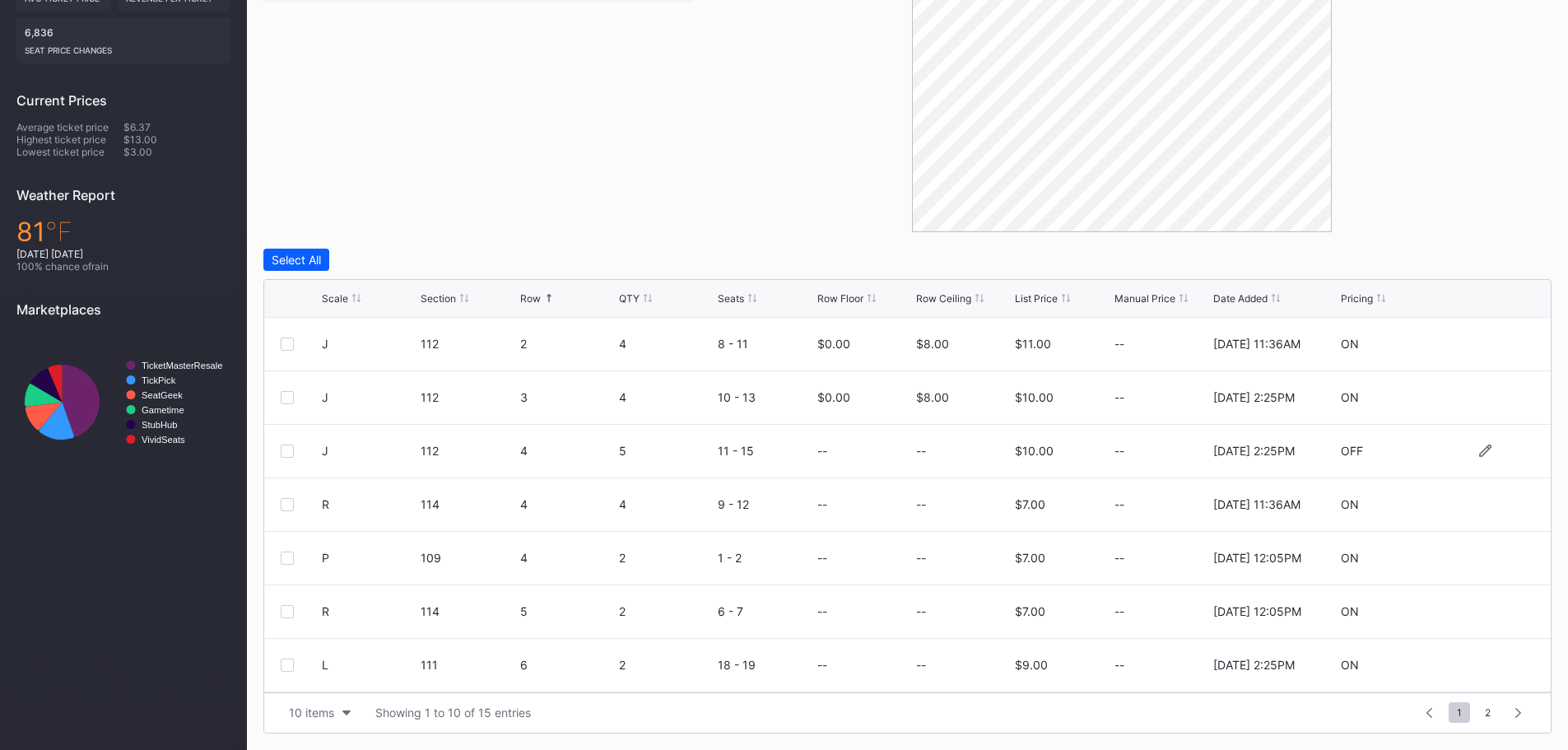
drag, startPoint x: 911, startPoint y: 437, endPoint x: 928, endPoint y: 443, distance: 18.0
click at [916, 437] on div "--" at bounding box center [921, 451] width 9 height 53
click at [1479, 448] on icon at bounding box center [1485, 450] width 12 height 12
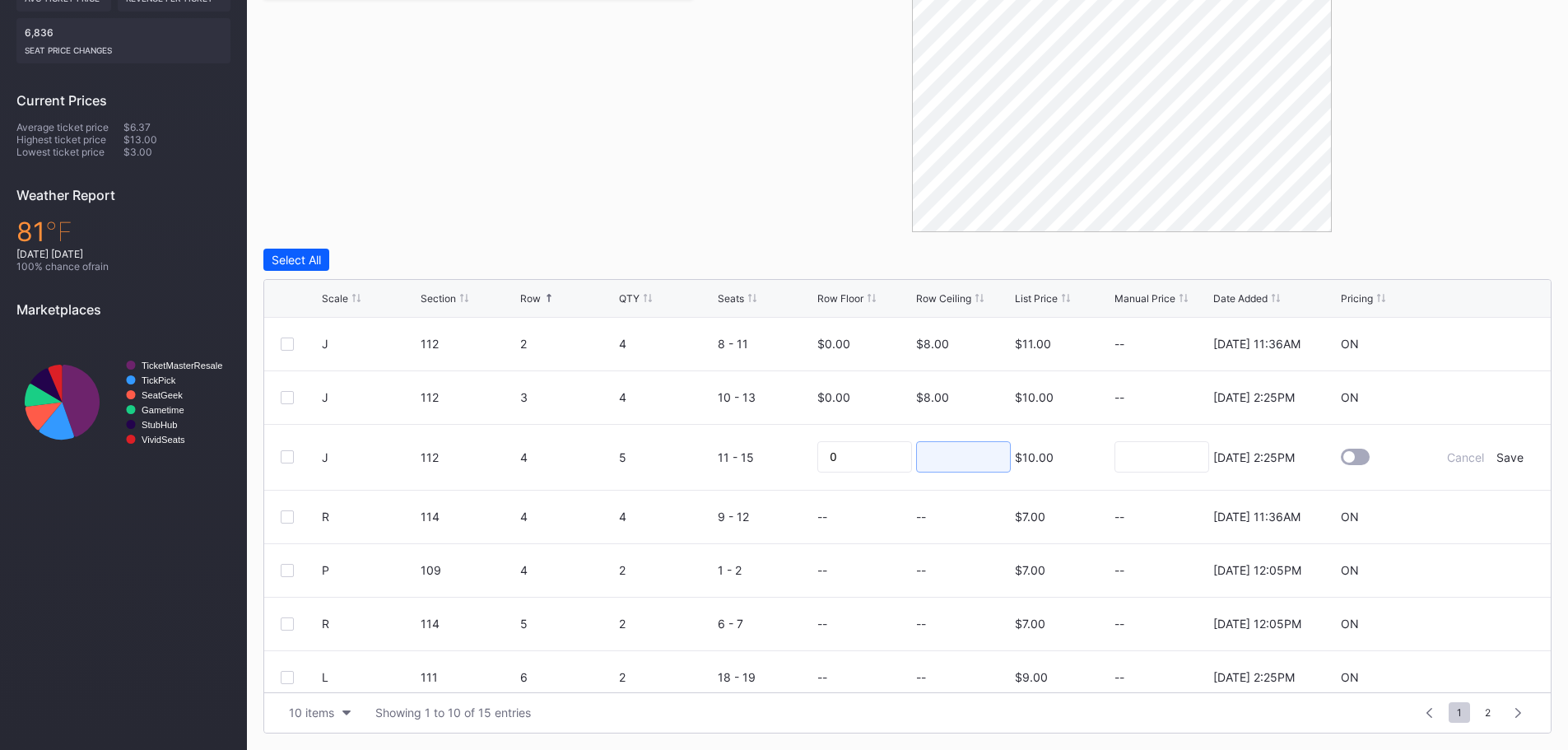
click at [956, 461] on input at bounding box center [963, 456] width 94 height 31
type input "8"
click at [1498, 457] on div "Save" at bounding box center [1510, 457] width 27 height 14
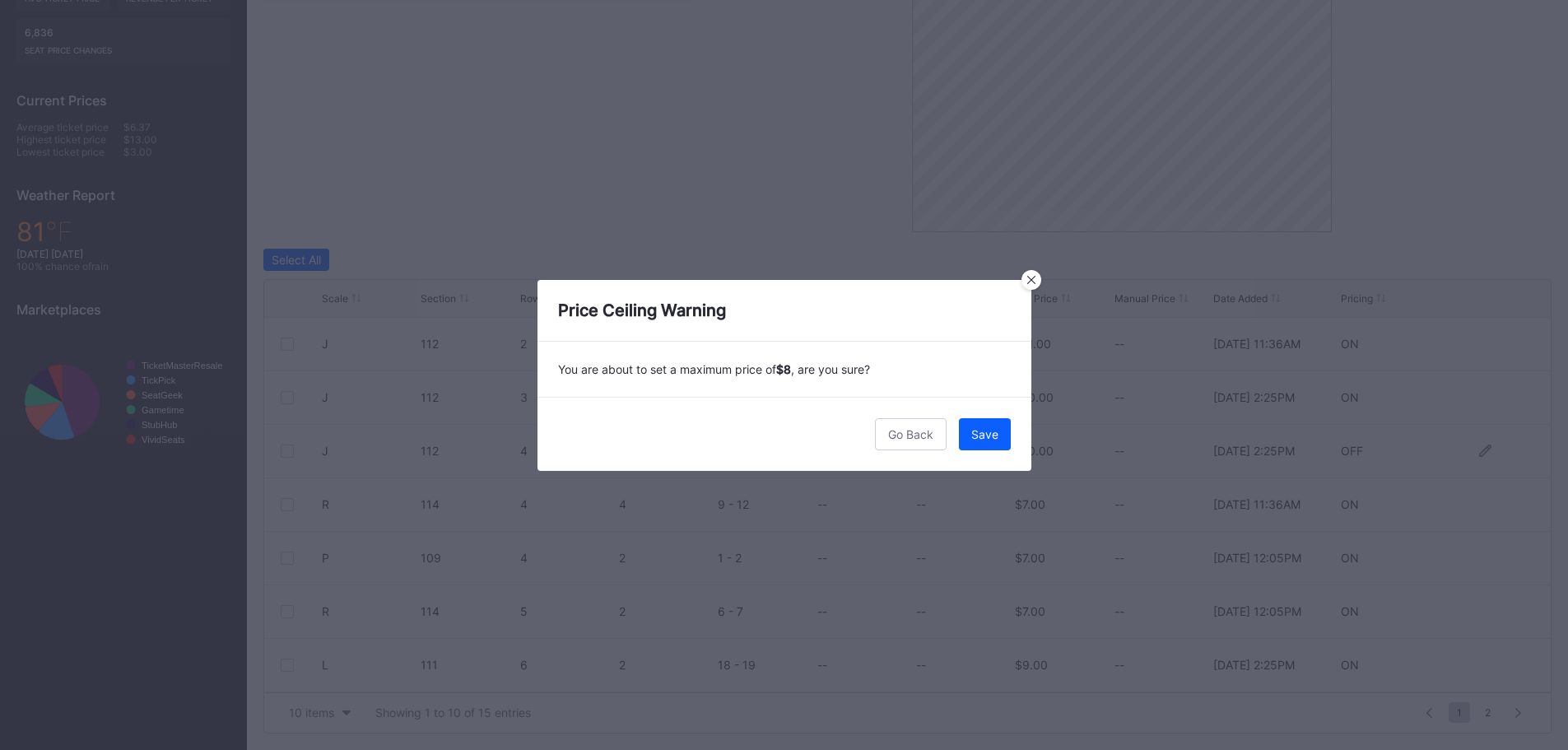
click at [986, 429] on div "Save" at bounding box center [985, 433] width 27 height 14
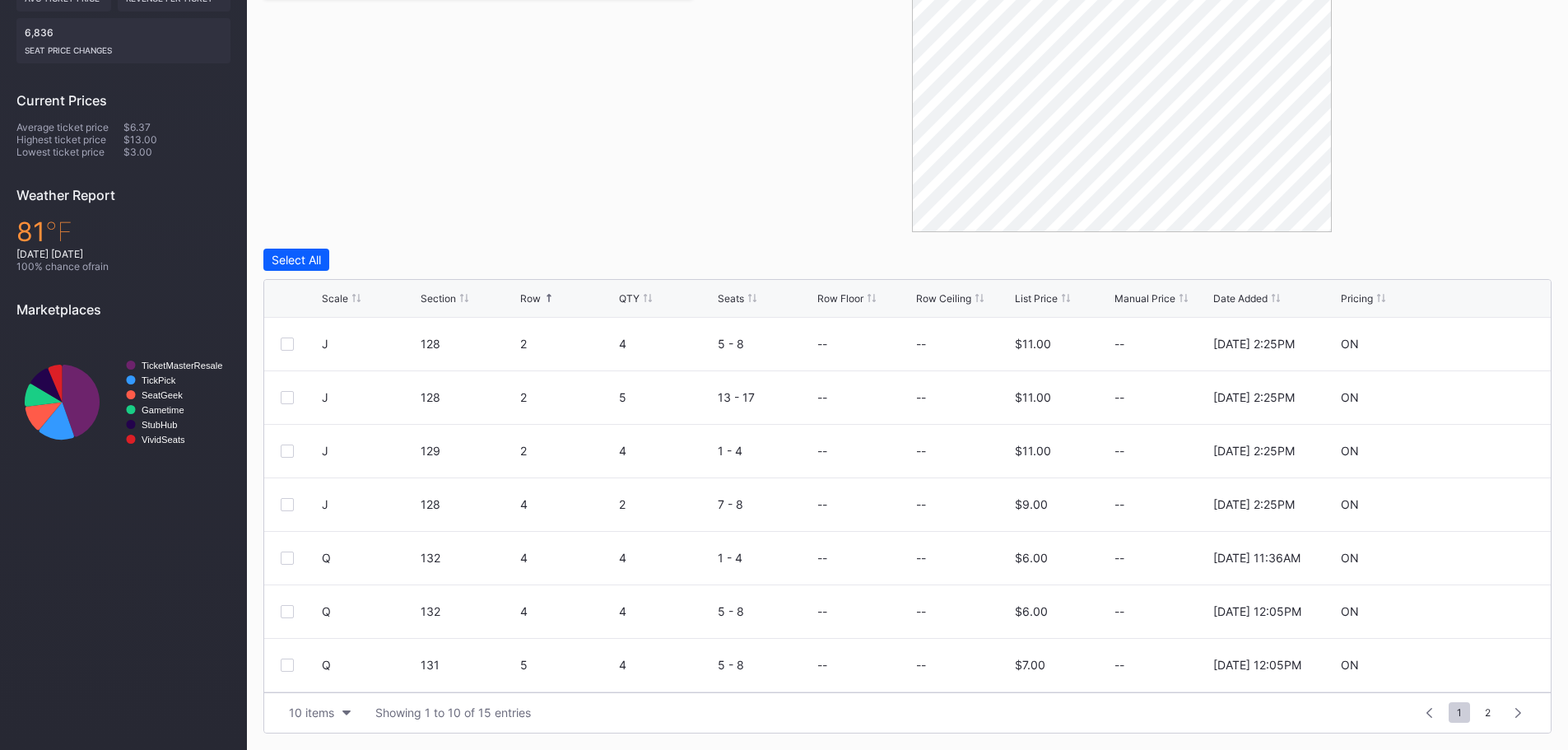
click at [556, 294] on div "Row" at bounding box center [567, 298] width 94 height 12
click at [555, 294] on div "Row" at bounding box center [567, 298] width 94 height 12
click at [1463, 345] on div at bounding box center [1485, 343] width 99 height 12
click at [1479, 344] on icon at bounding box center [1485, 343] width 12 height 12
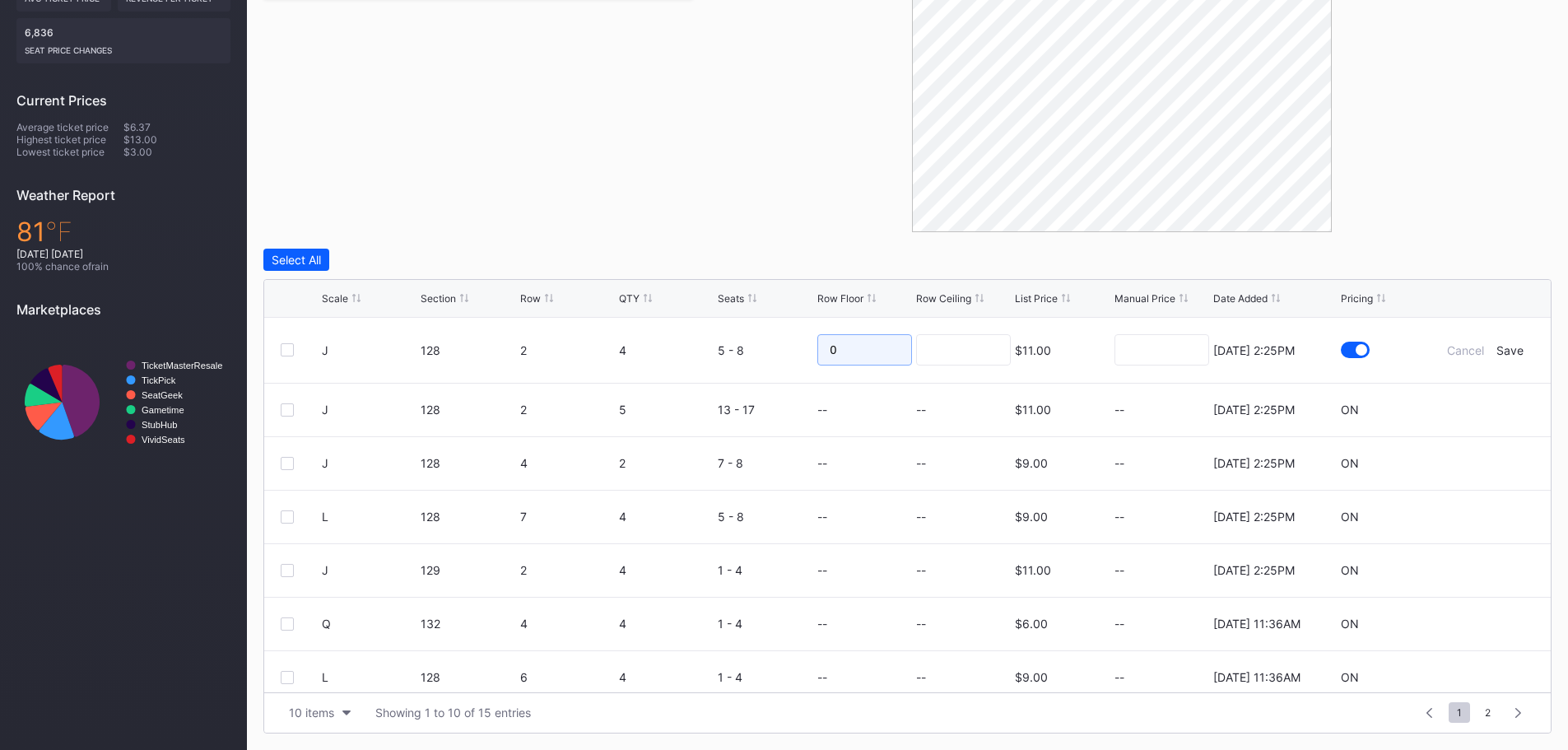
drag, startPoint x: 876, startPoint y: 355, endPoint x: 914, endPoint y: 350, distance: 38.3
click at [882, 355] on input "0" at bounding box center [865, 350] width 94 height 31
click at [930, 349] on input at bounding box center [963, 350] width 94 height 31
type input "8"
click at [1506, 355] on div "Save" at bounding box center [1510, 350] width 27 height 14
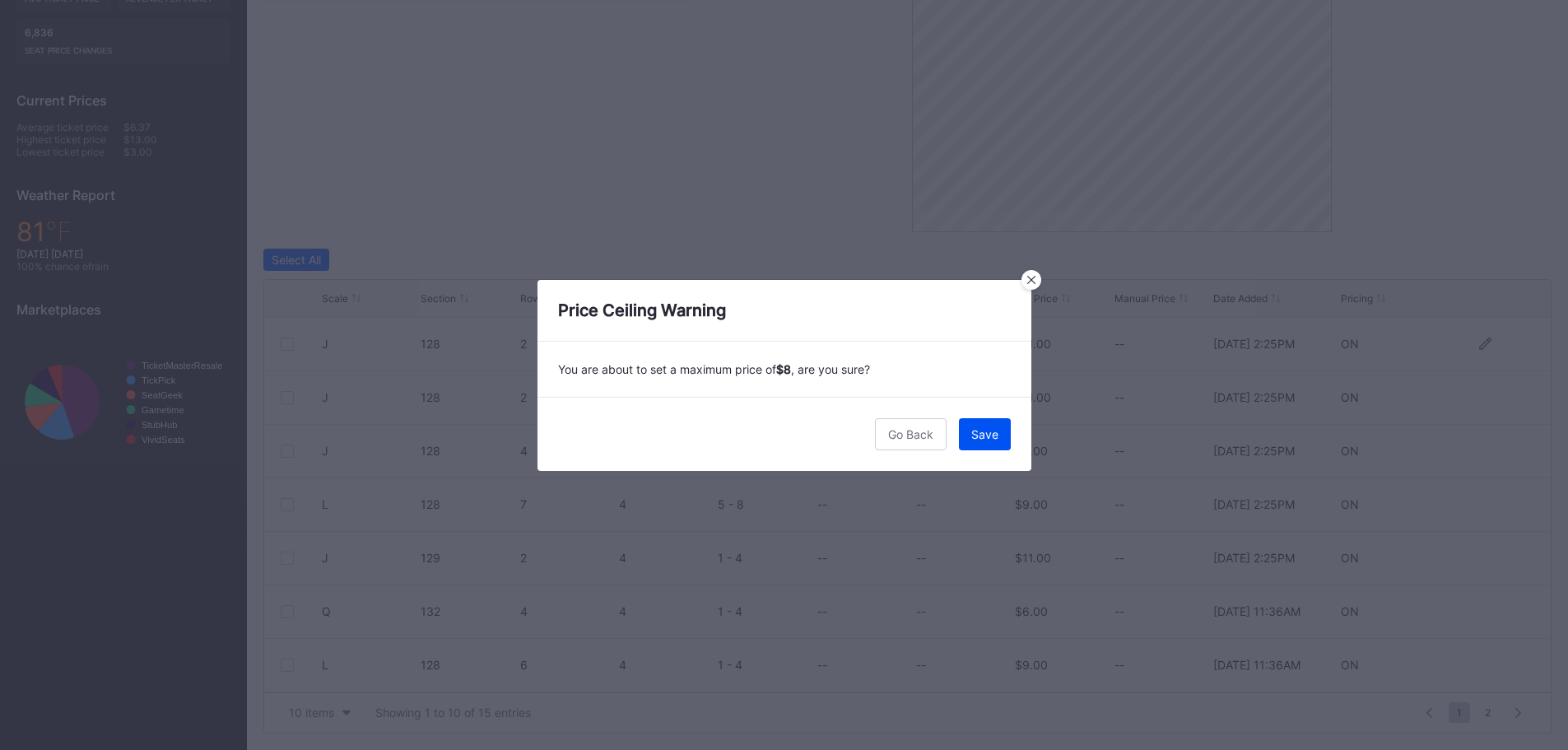
click at [991, 443] on button "Save" at bounding box center [985, 434] width 52 height 32
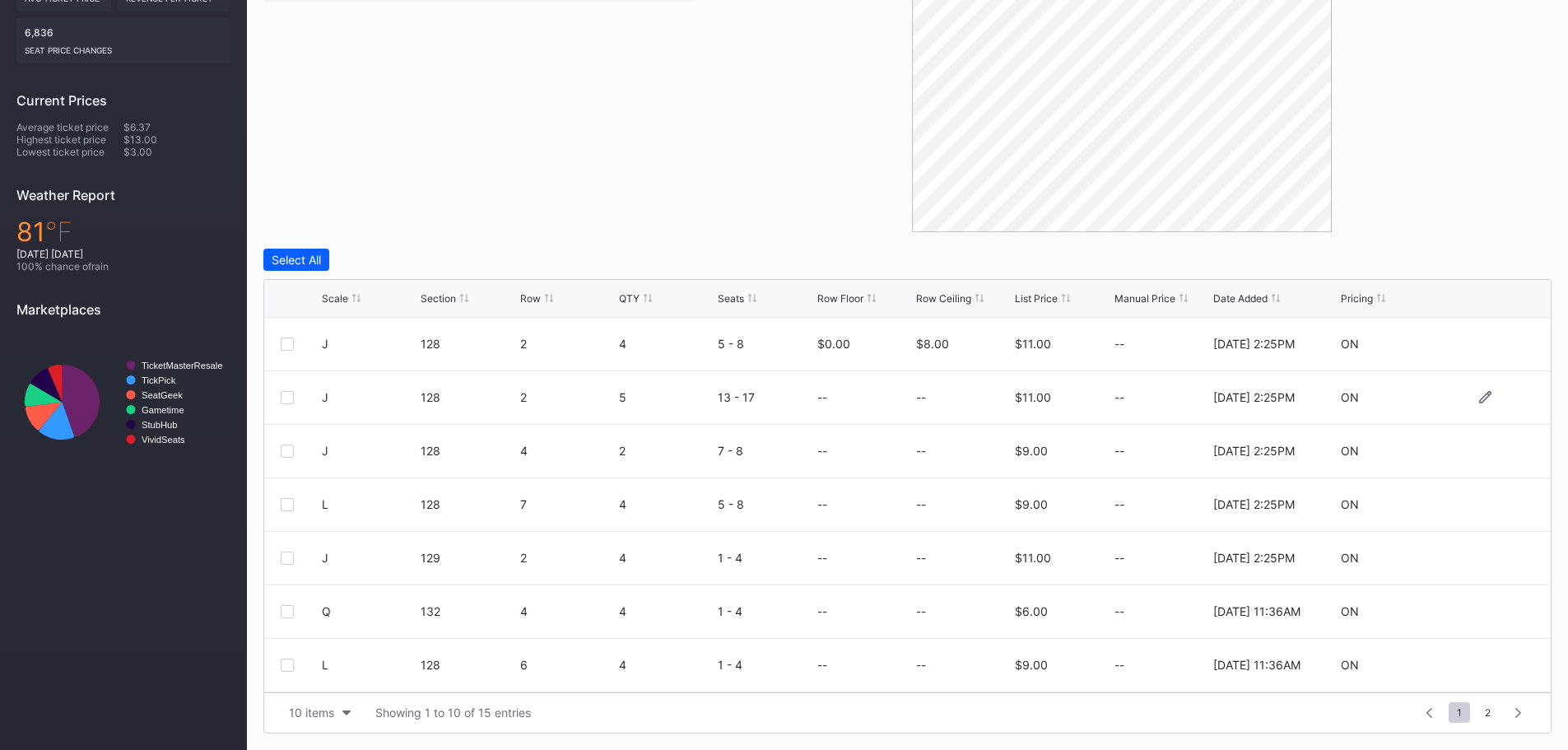
click at [937, 398] on div "--" at bounding box center [963, 398] width 94 height 53
click at [1479, 396] on icon at bounding box center [1485, 397] width 12 height 12
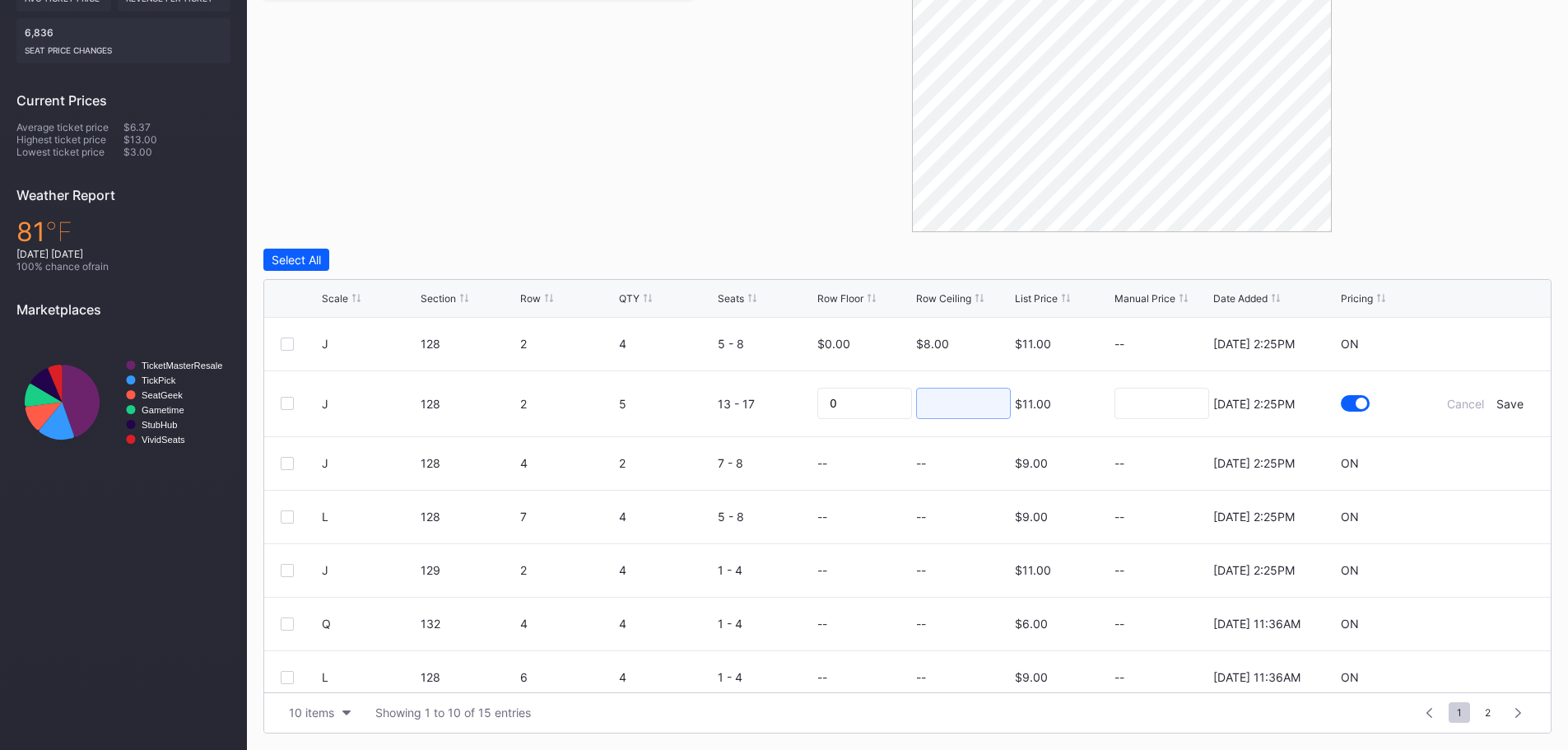
click at [920, 401] on input at bounding box center [963, 403] width 94 height 31
type input "8"
click at [1508, 403] on div "Save" at bounding box center [1510, 403] width 27 height 14
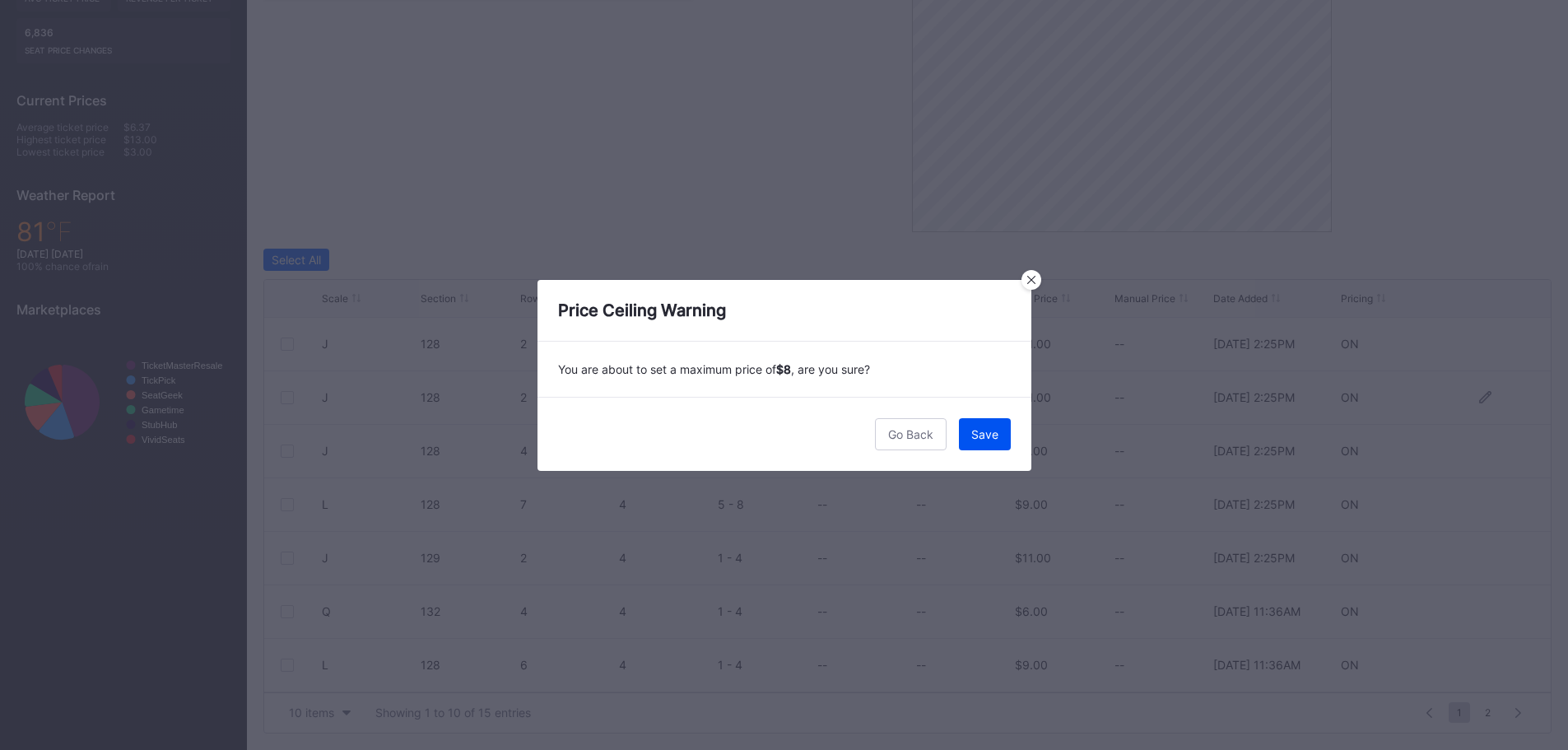
click at [966, 440] on button "Save" at bounding box center [985, 434] width 52 height 32
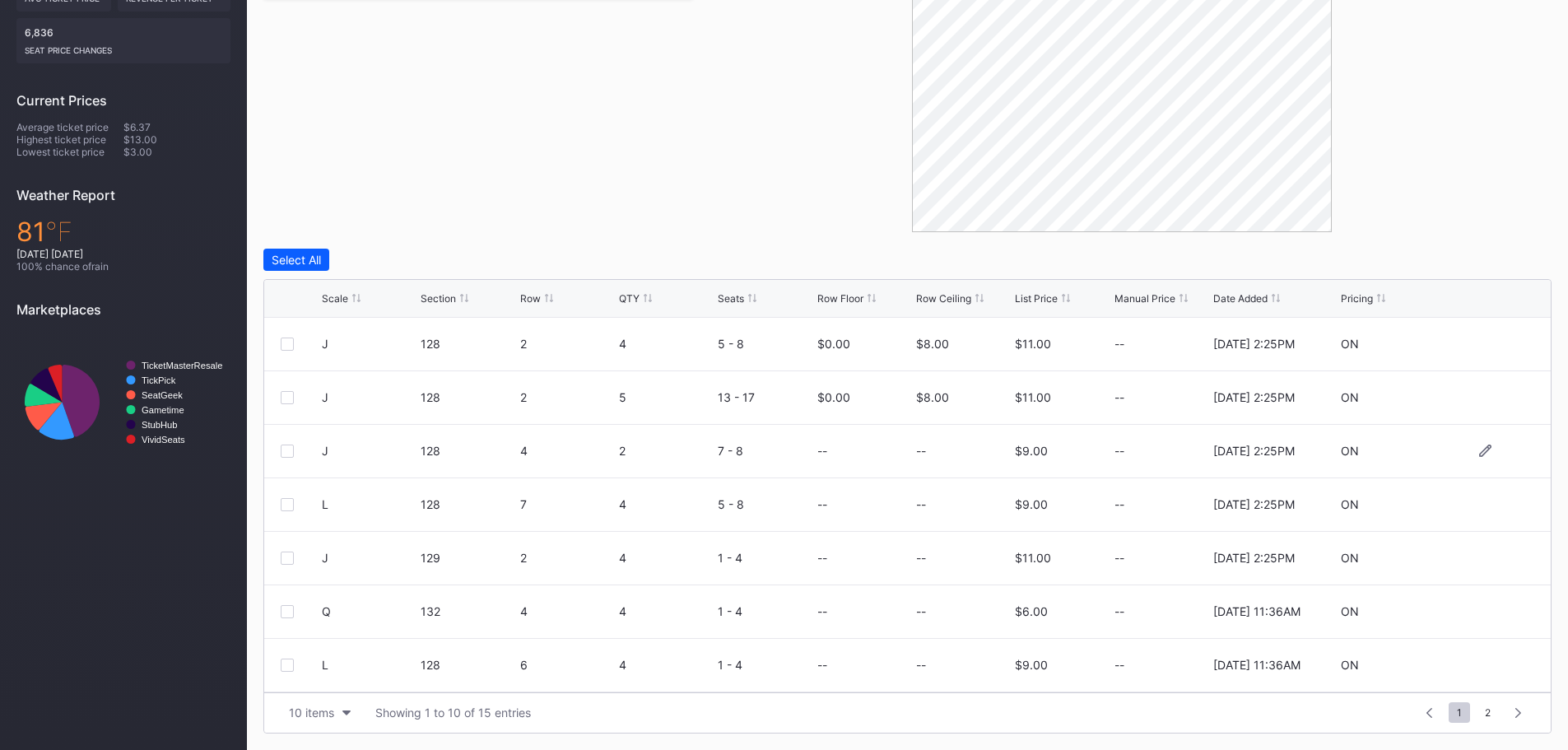
click at [939, 452] on div "--" at bounding box center [963, 451] width 94 height 53
click at [907, 452] on div "J 128 4 2 7 - 8 -- -- $9.00 -- [DATE] 2:25PM ON" at bounding box center [907, 451] width 1287 height 54
click at [1479, 453] on icon at bounding box center [1485, 450] width 12 height 12
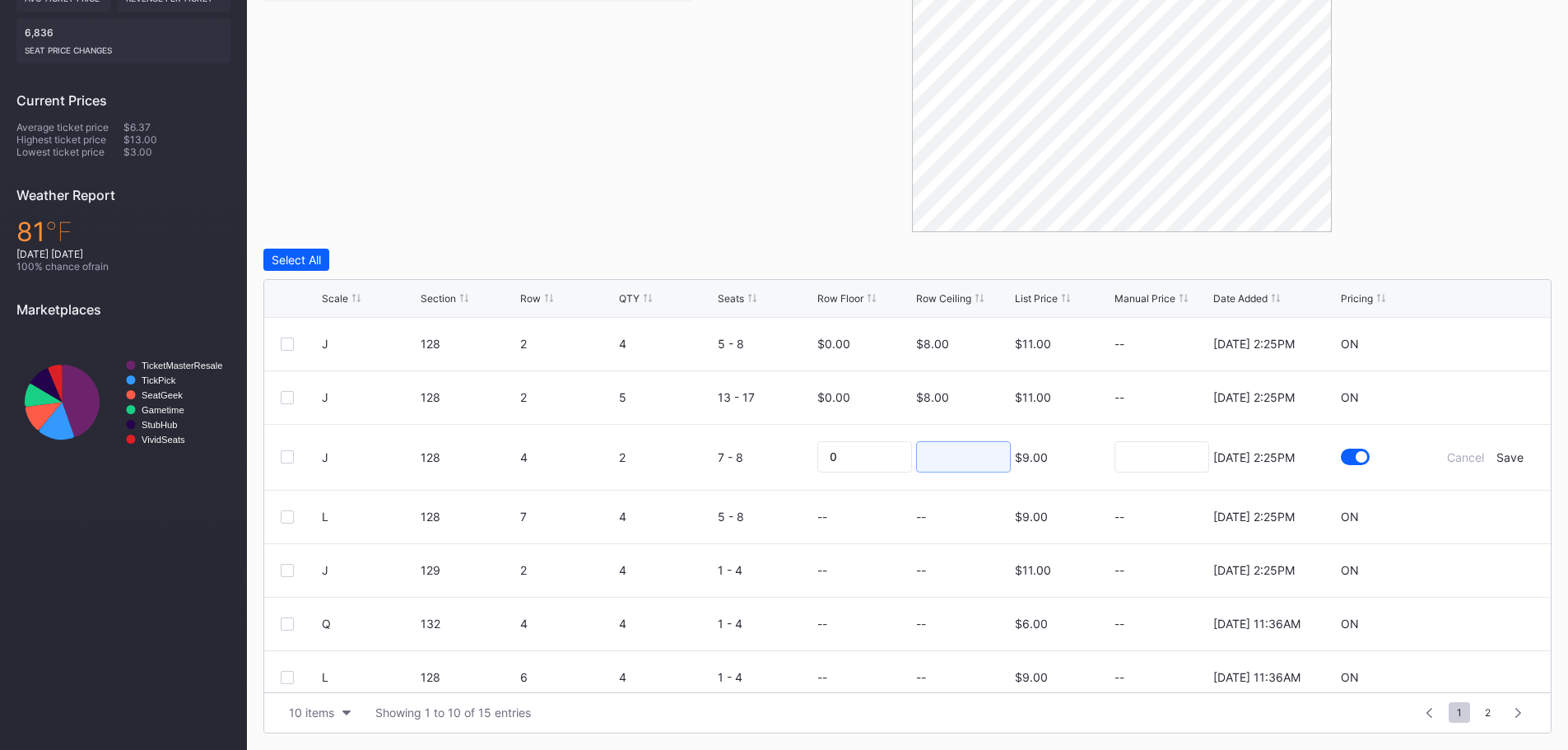
drag, startPoint x: 966, startPoint y: 459, endPoint x: 974, endPoint y: 459, distance: 8.0
click at [967, 459] on input at bounding box center [963, 456] width 94 height 31
type input "8"
click at [1502, 463] on div "Save" at bounding box center [1510, 457] width 27 height 14
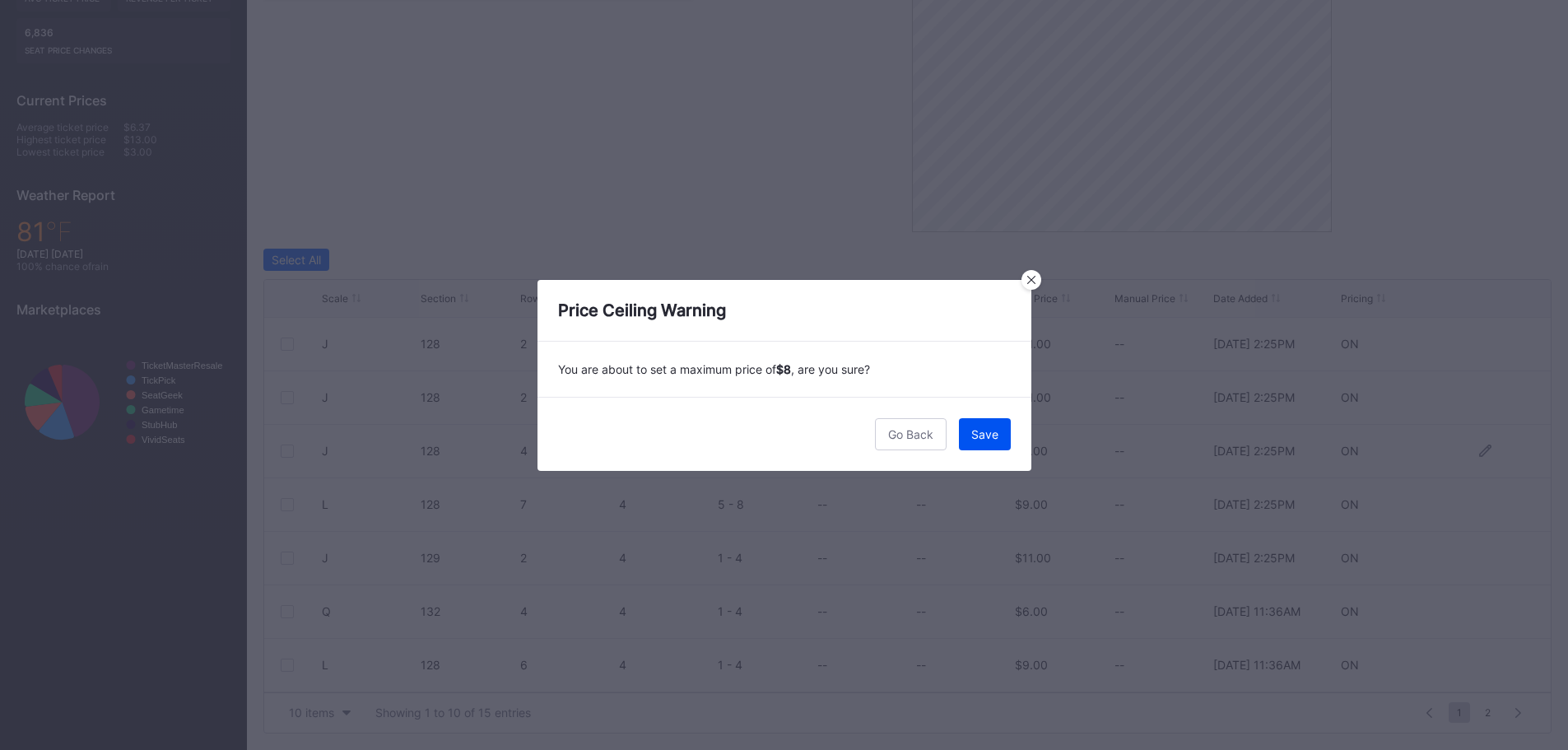
click at [981, 439] on div "Save" at bounding box center [985, 433] width 27 height 14
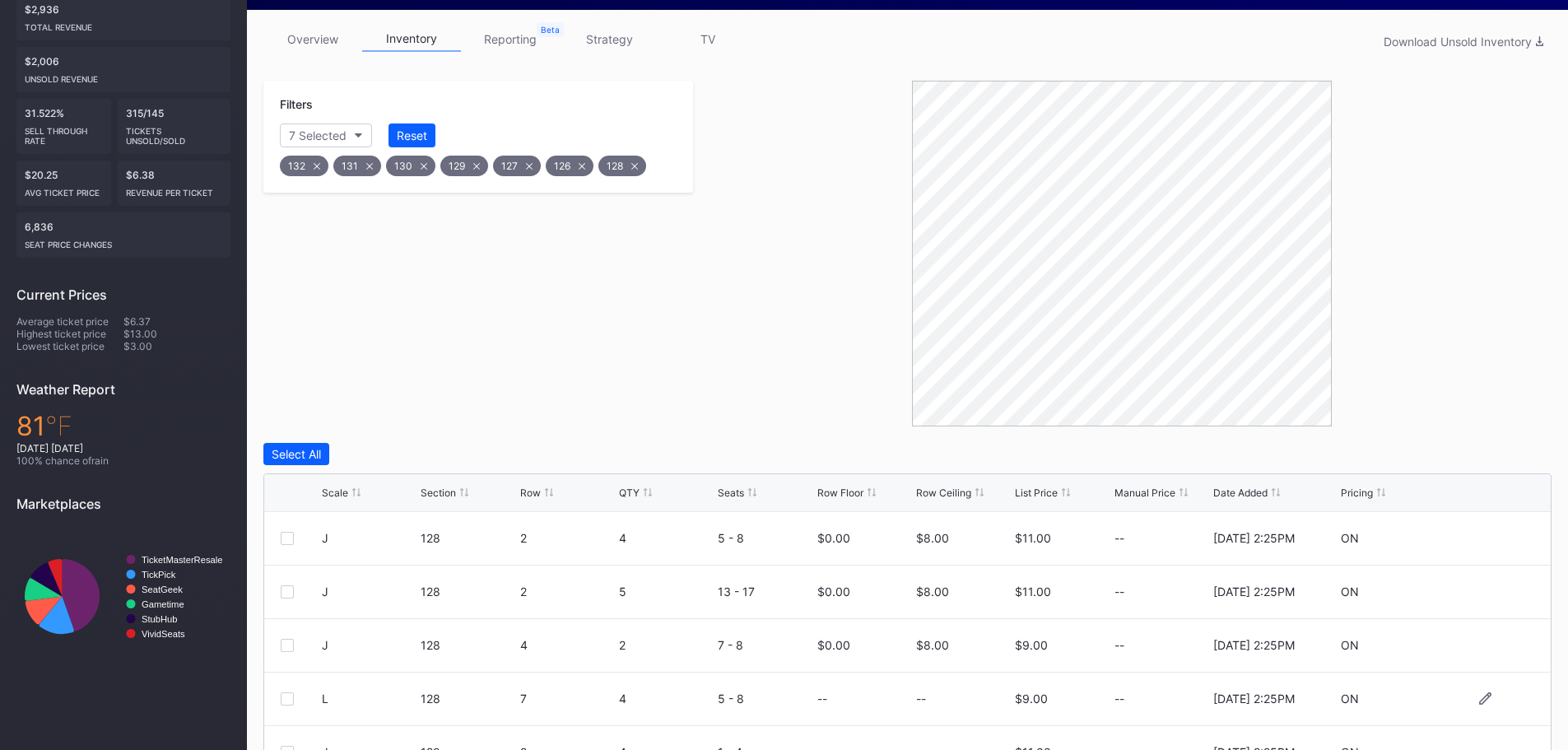
scroll to position [412, 0]
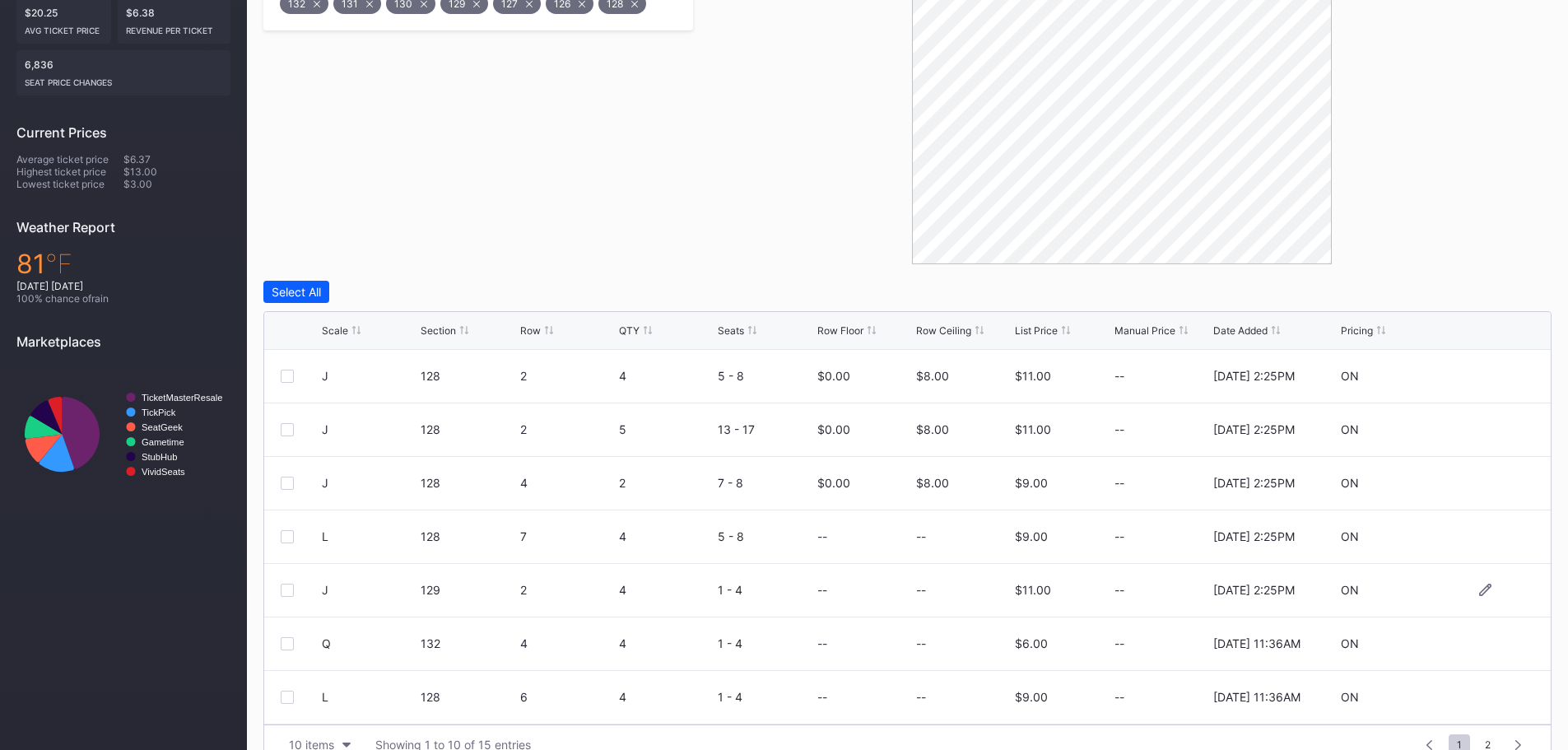
click at [1468, 599] on div "J 129 2 4 1 - 4 -- -- $11.00 -- [DATE] 2:25PM ON" at bounding box center [907, 590] width 1287 height 54
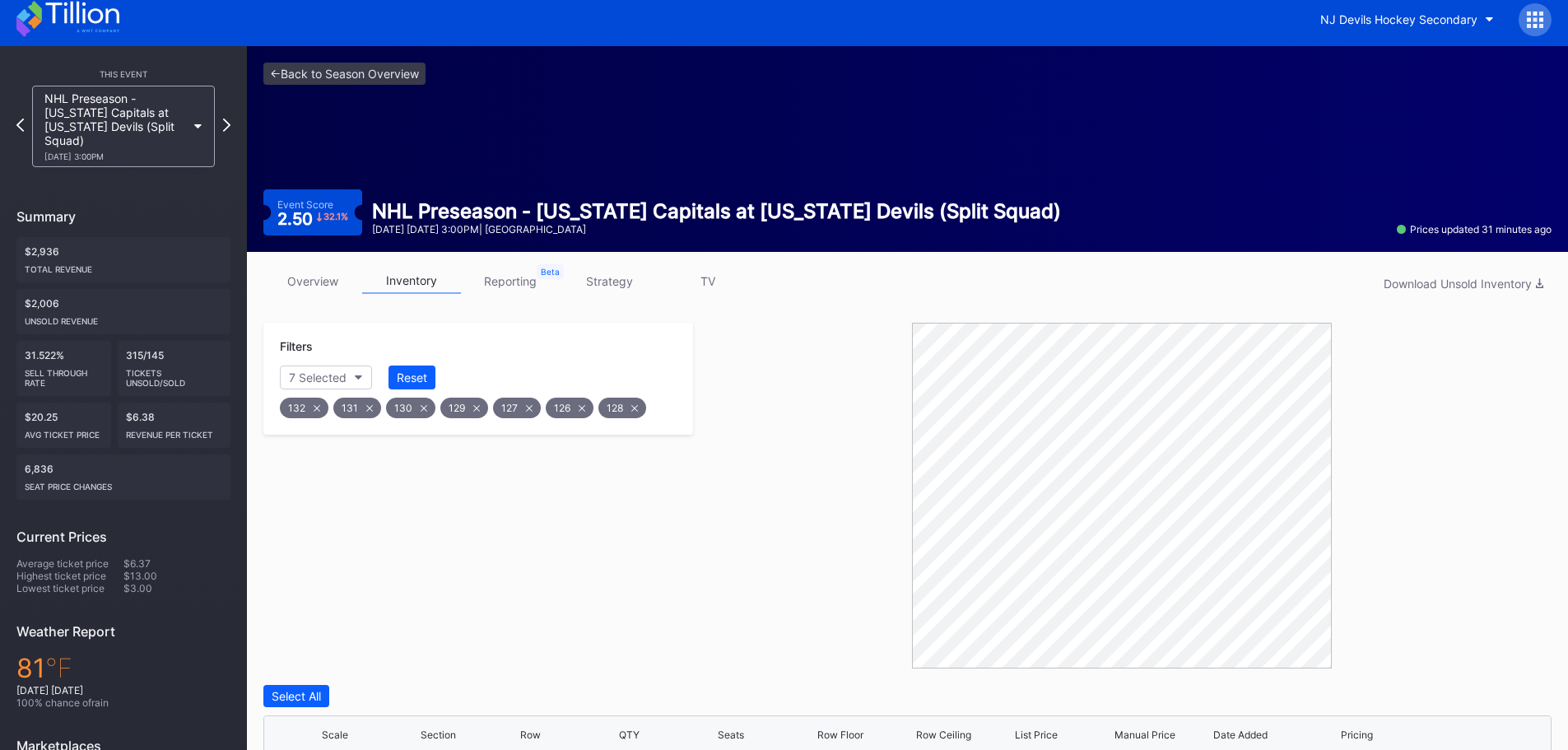
scroll to position [0, 0]
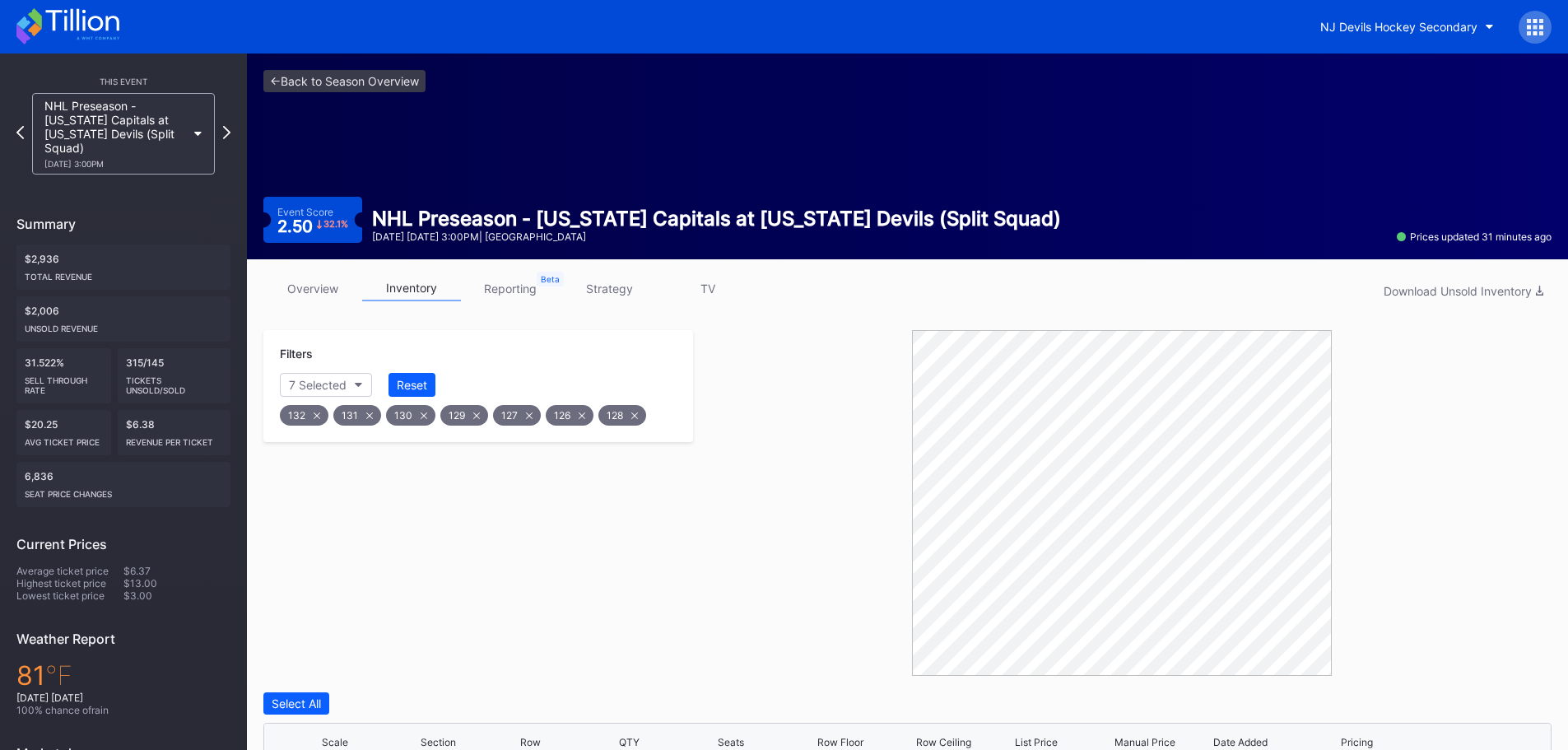
click at [88, 24] on icon at bounding box center [67, 26] width 103 height 36
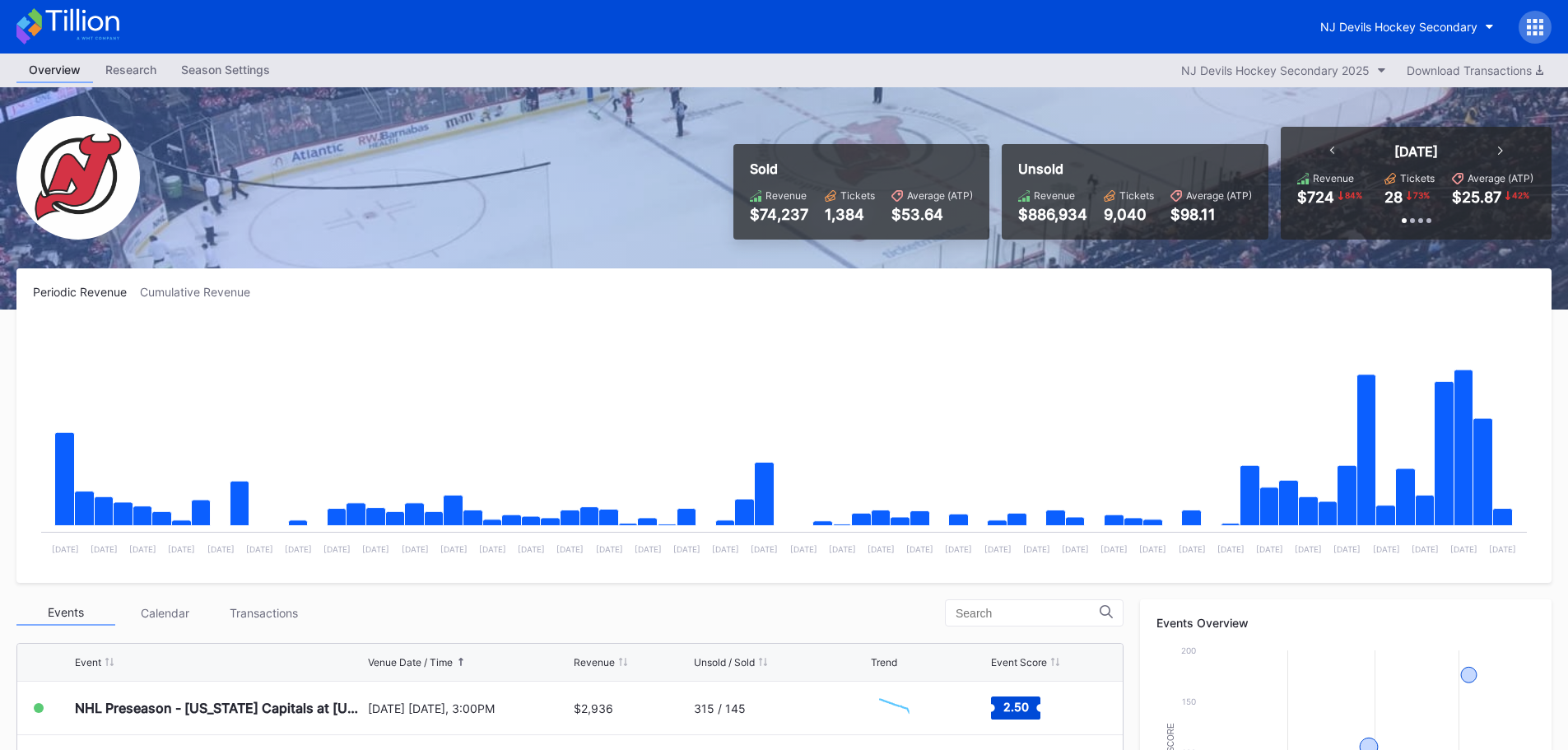
scroll to position [82, 0]
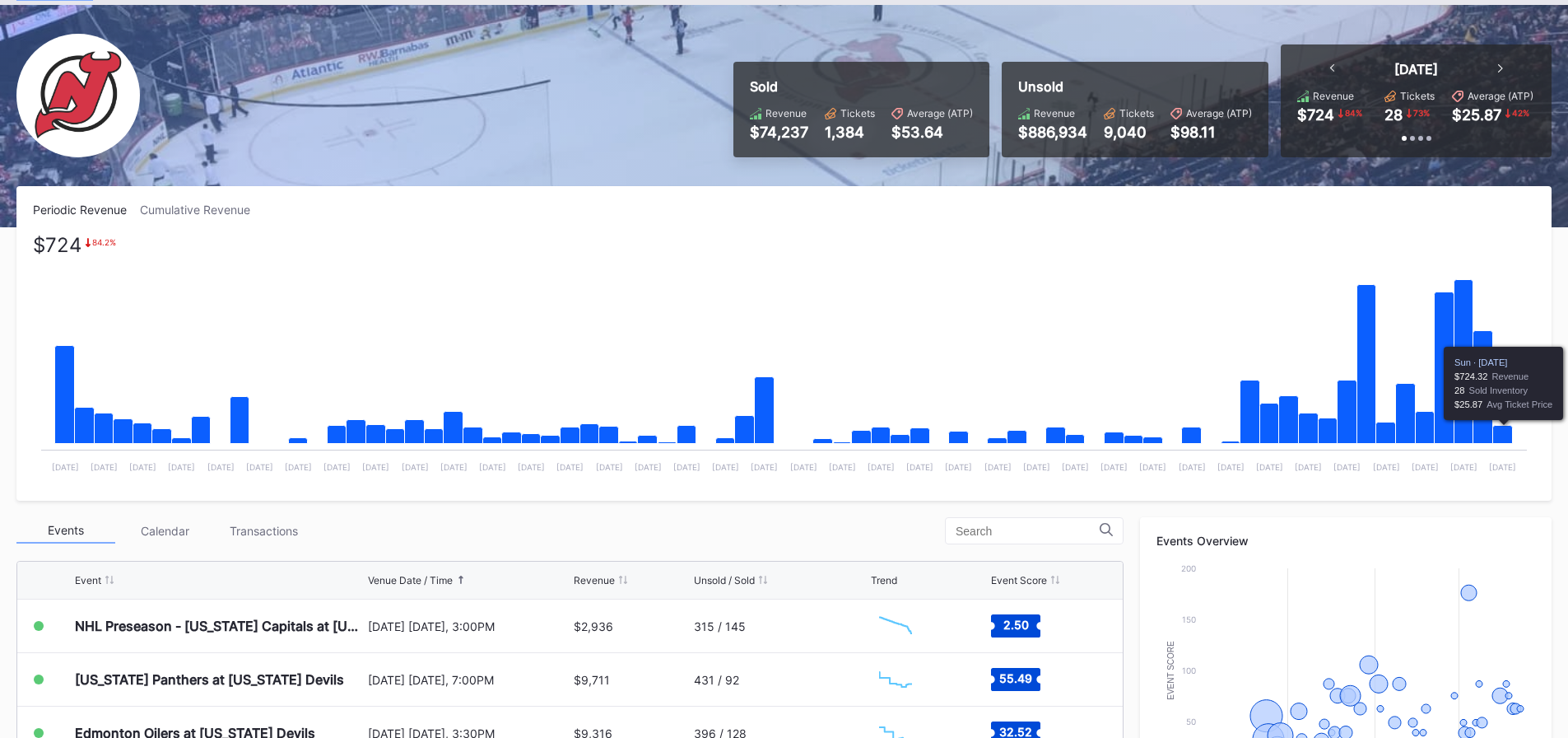
click at [1504, 440] on icon "Chart title" at bounding box center [1503, 435] width 20 height 18
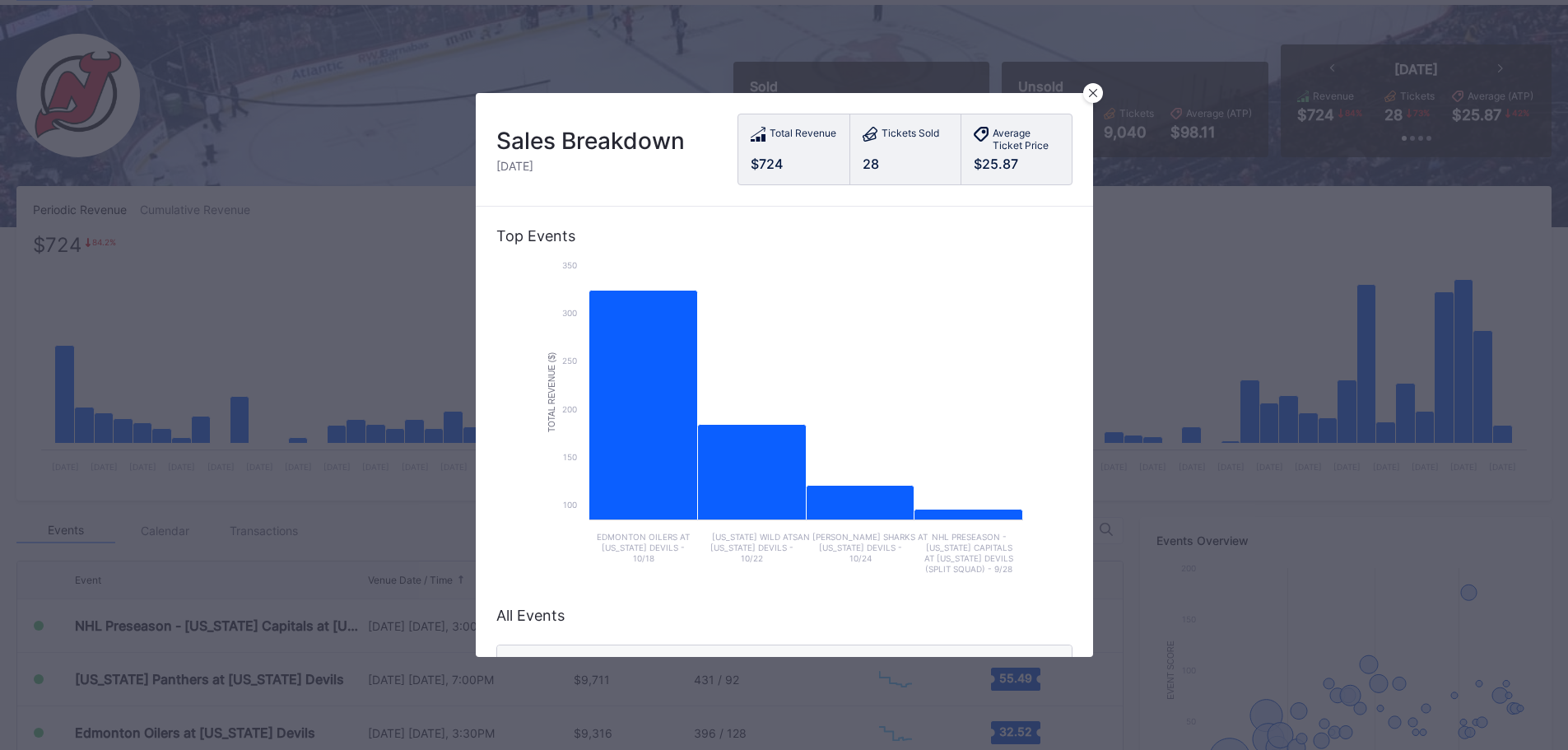
click at [939, 517] on icon "Chart title" at bounding box center [968, 555] width 108 height 91
click at [589, 393] on icon "Chart title" at bounding box center [643, 445] width 108 height 310
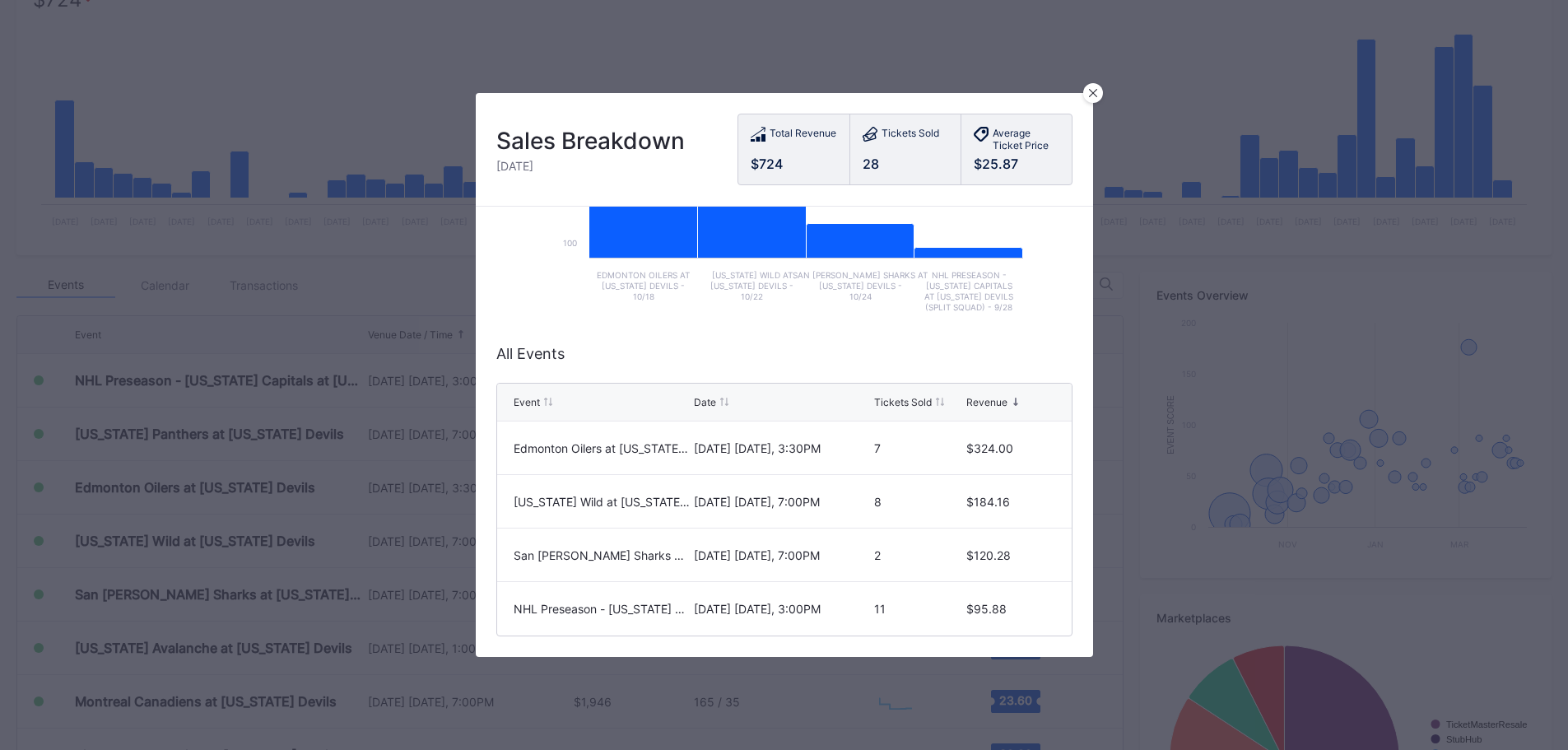
scroll to position [329, 0]
click at [906, 396] on div "Tickets Sold" at bounding box center [903, 401] width 57 height 12
click at [610, 400] on div "Event Date Tickets Sold Revenue" at bounding box center [785, 402] width 575 height 38
click at [996, 441] on div "$95.88" at bounding box center [1010, 448] width 88 height 14
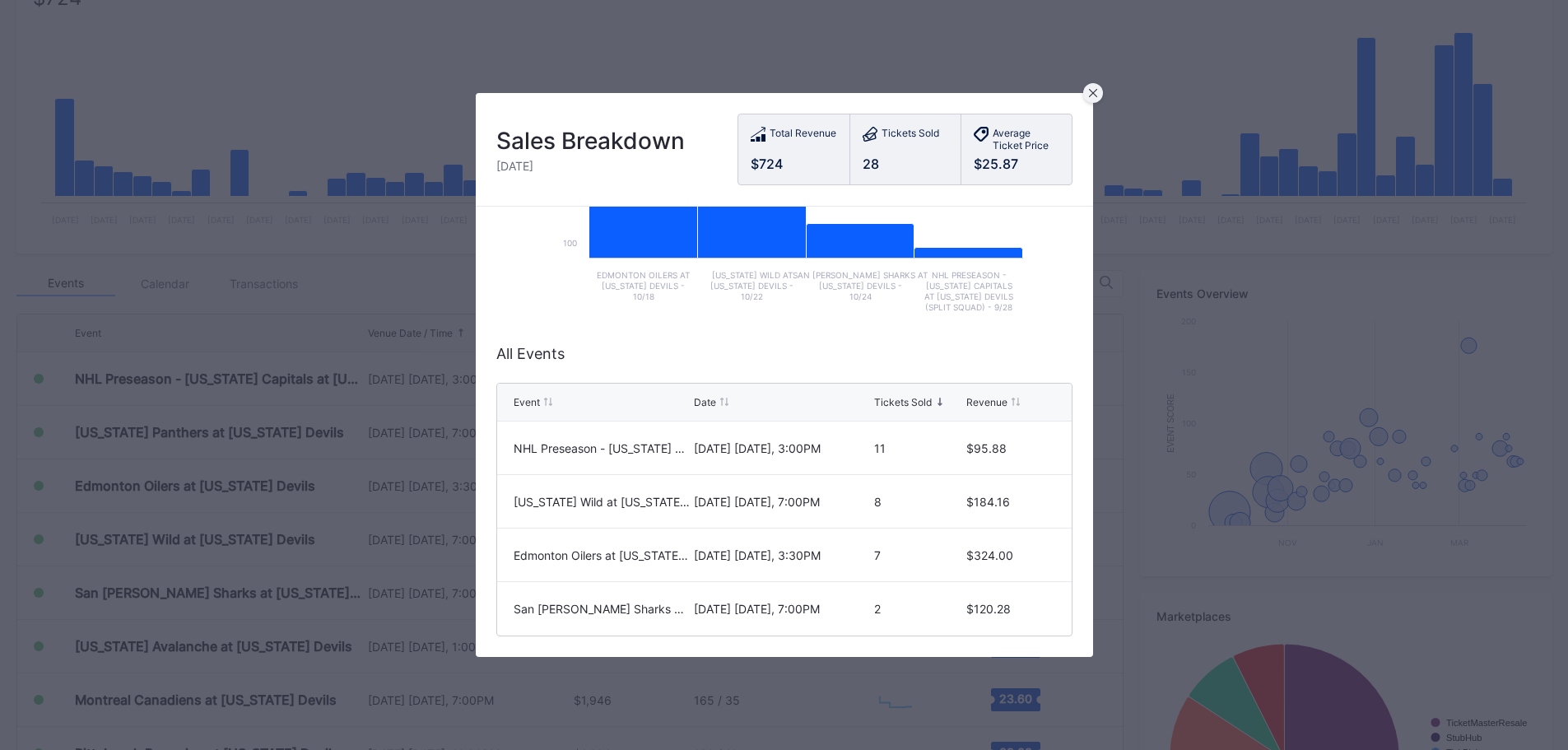
click at [1096, 96] on icon at bounding box center [1092, 92] width 8 height 8
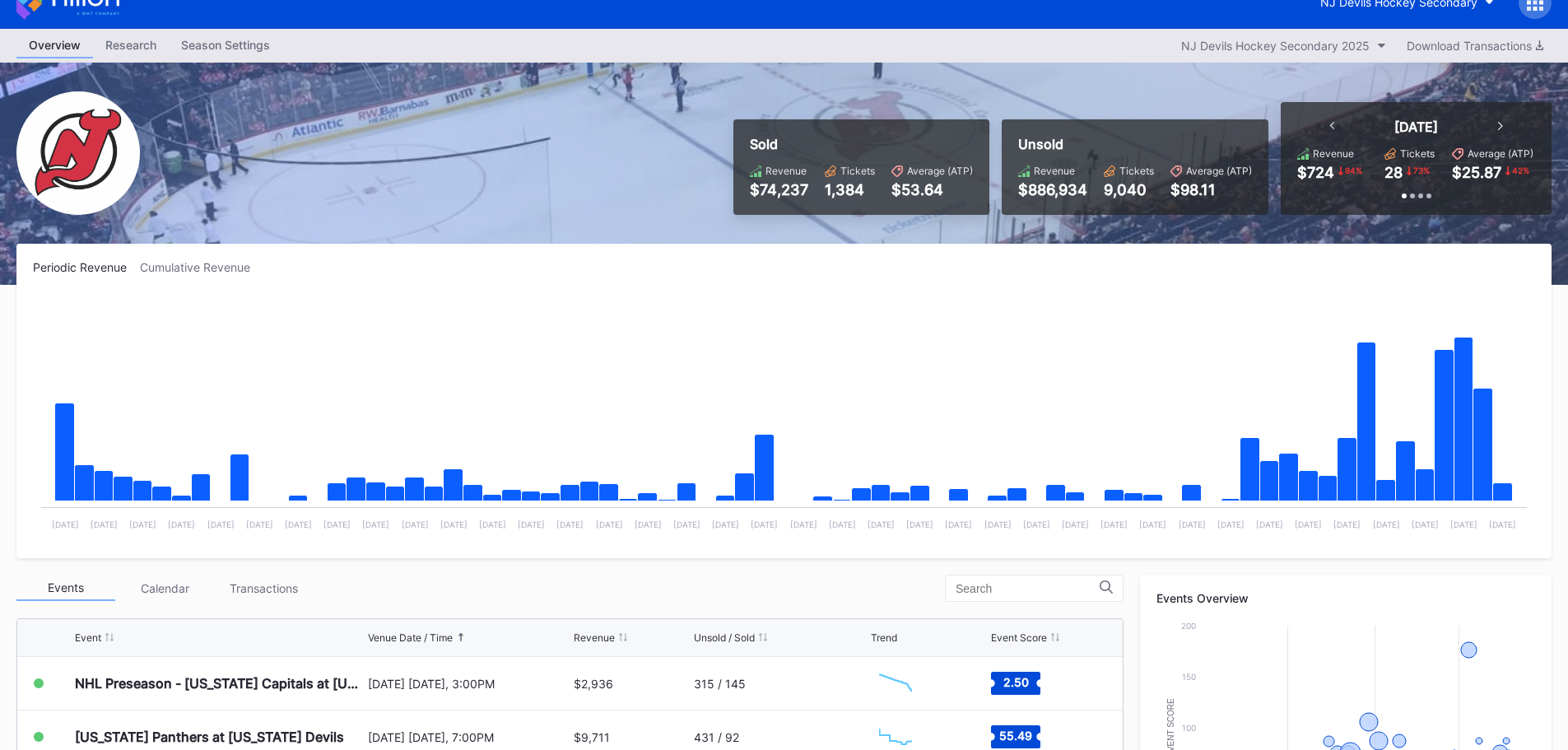
scroll to position [0, 0]
